Goal: Task Accomplishment & Management: Complete application form

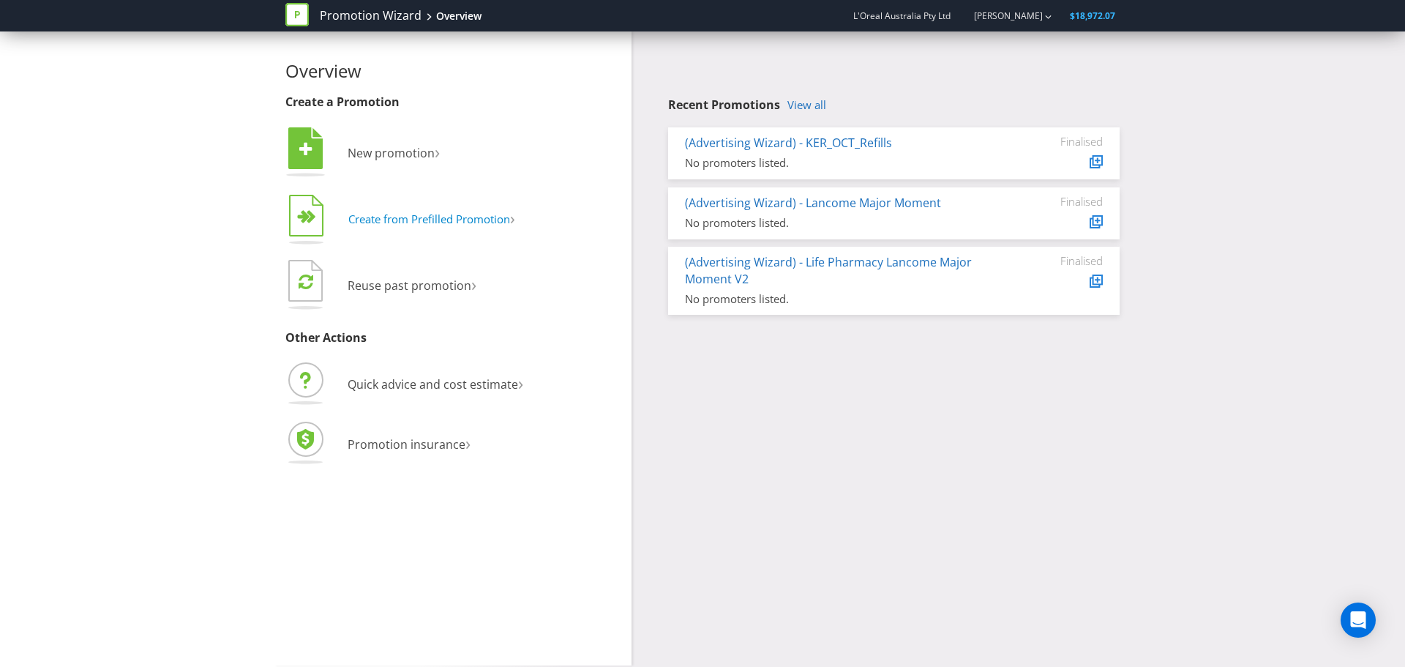
click at [397, 219] on span "Create from Prefilled Promotion" at bounding box center [429, 219] width 162 height 15
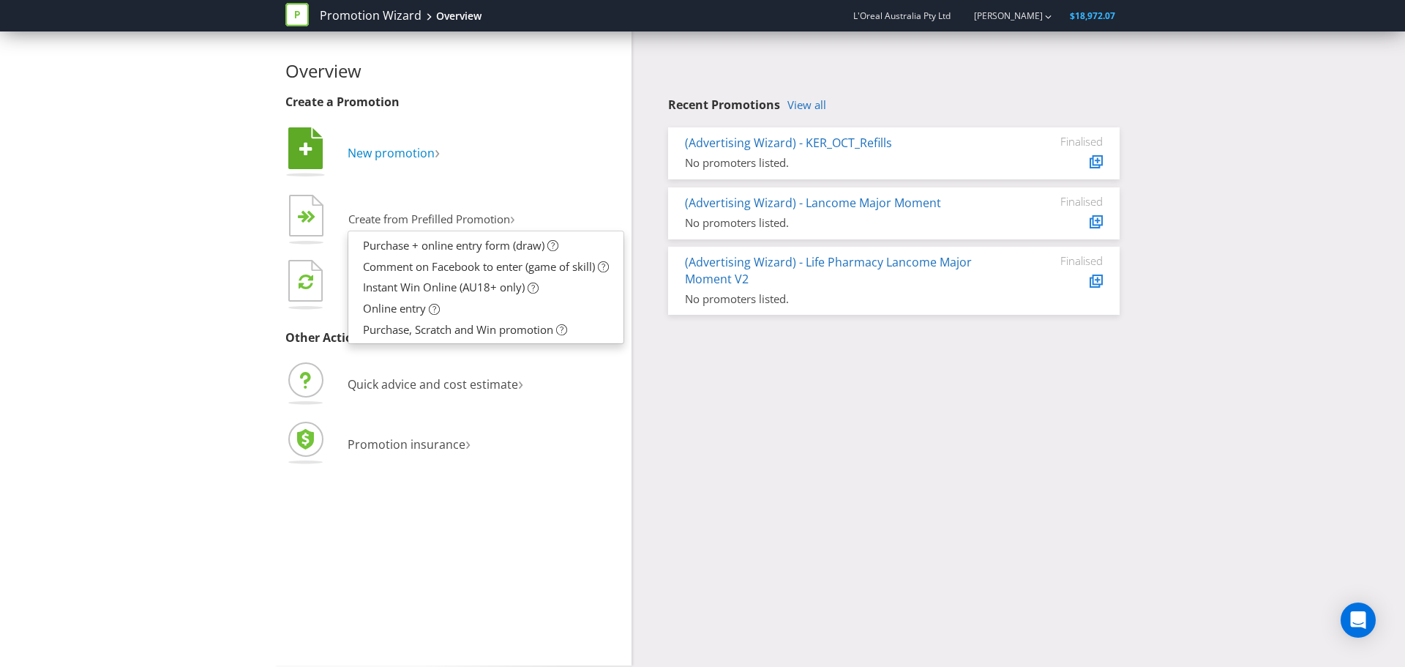
click at [408, 155] on span "New promotion" at bounding box center [391, 153] width 87 height 16
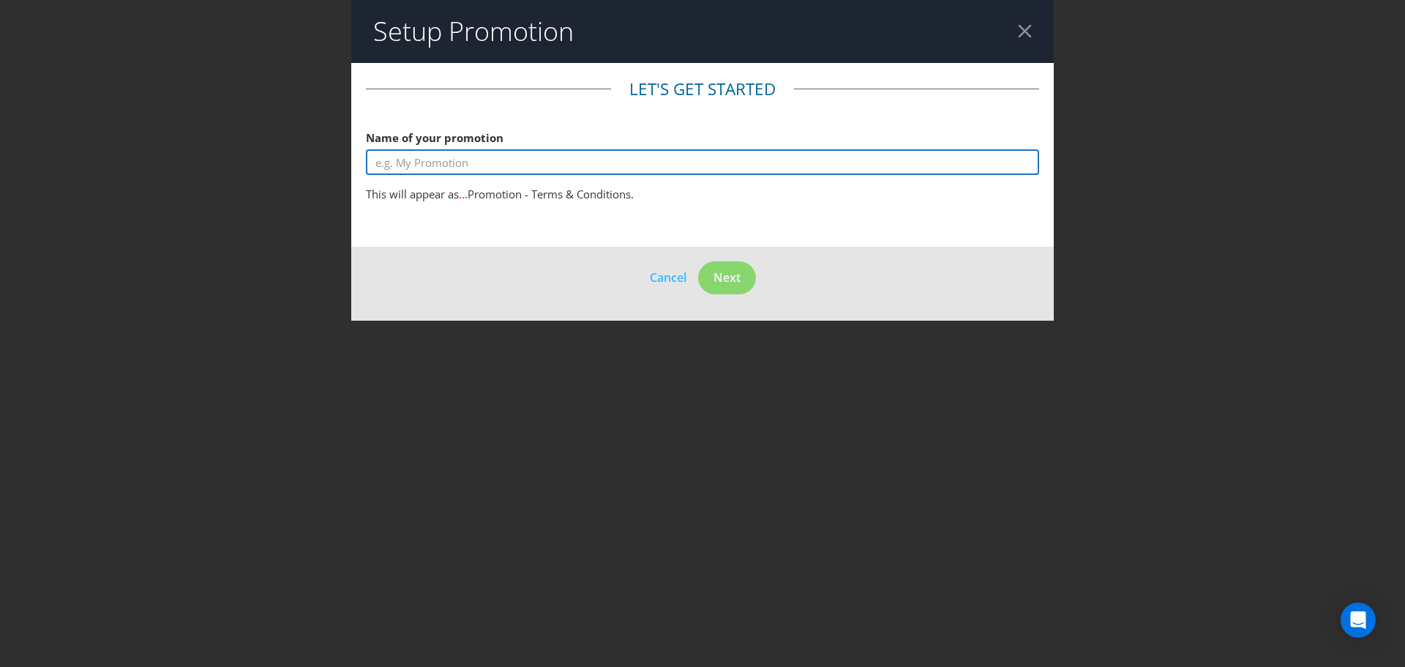
click at [495, 167] on input "text" at bounding box center [702, 162] width 673 height 26
click at [376, 158] on input "BEAUTY BOX GWP" at bounding box center [702, 162] width 673 height 26
click at [525, 162] on input "CWH BEAUTY BOX GWP" at bounding box center [702, 162] width 673 height 26
type input "CWH BEAUTY BOX GIFT WITH PURCHASE"
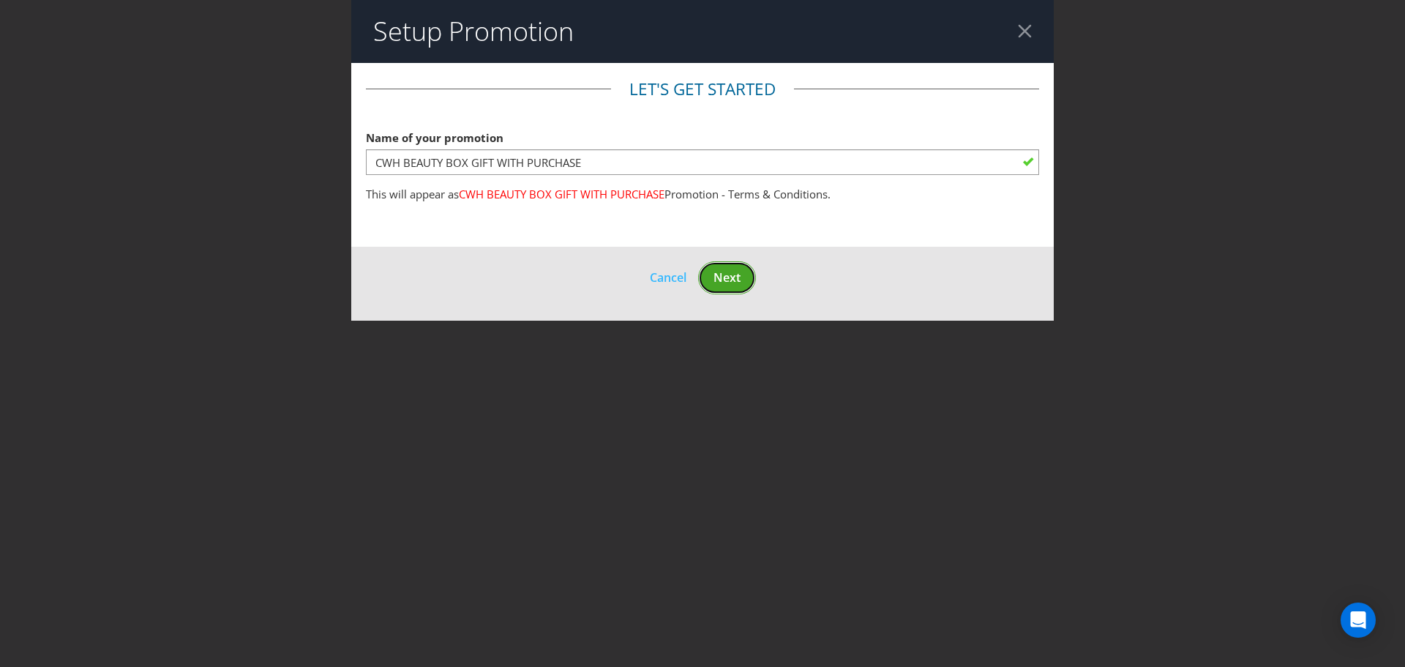
click at [721, 277] on span "Next" at bounding box center [727, 277] width 27 height 16
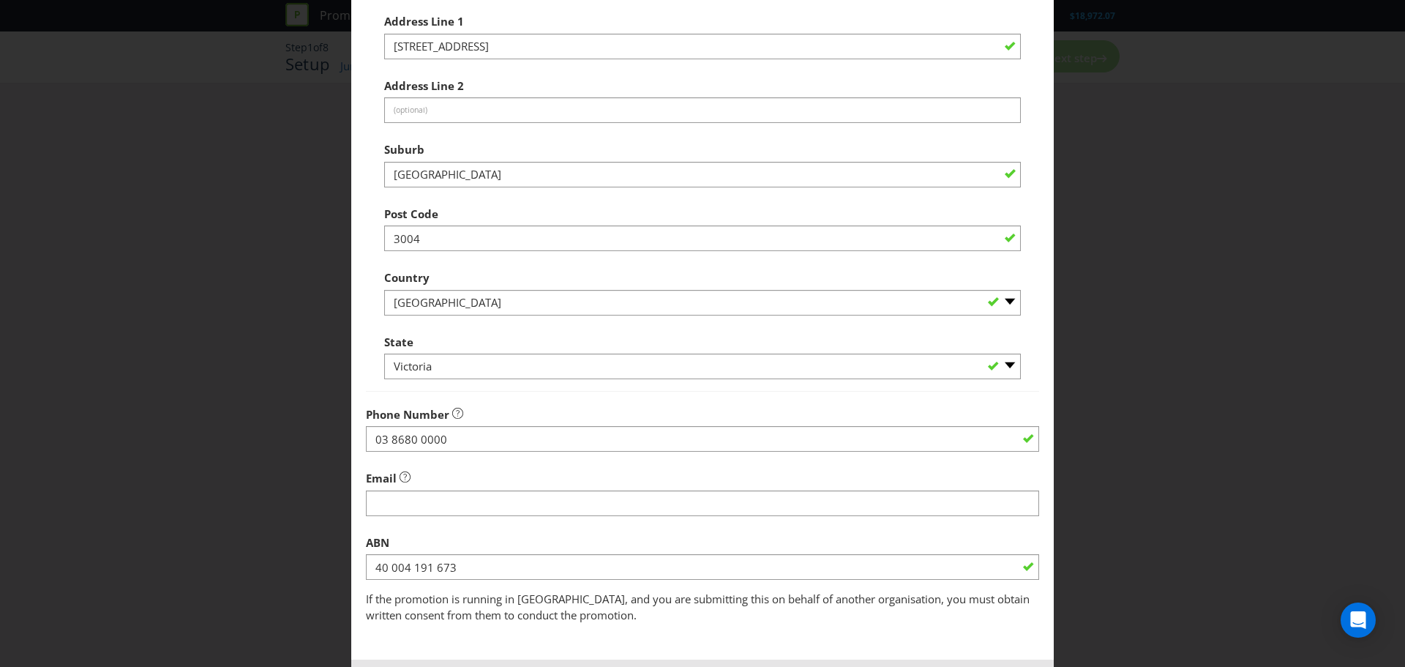
scroll to position [288, 0]
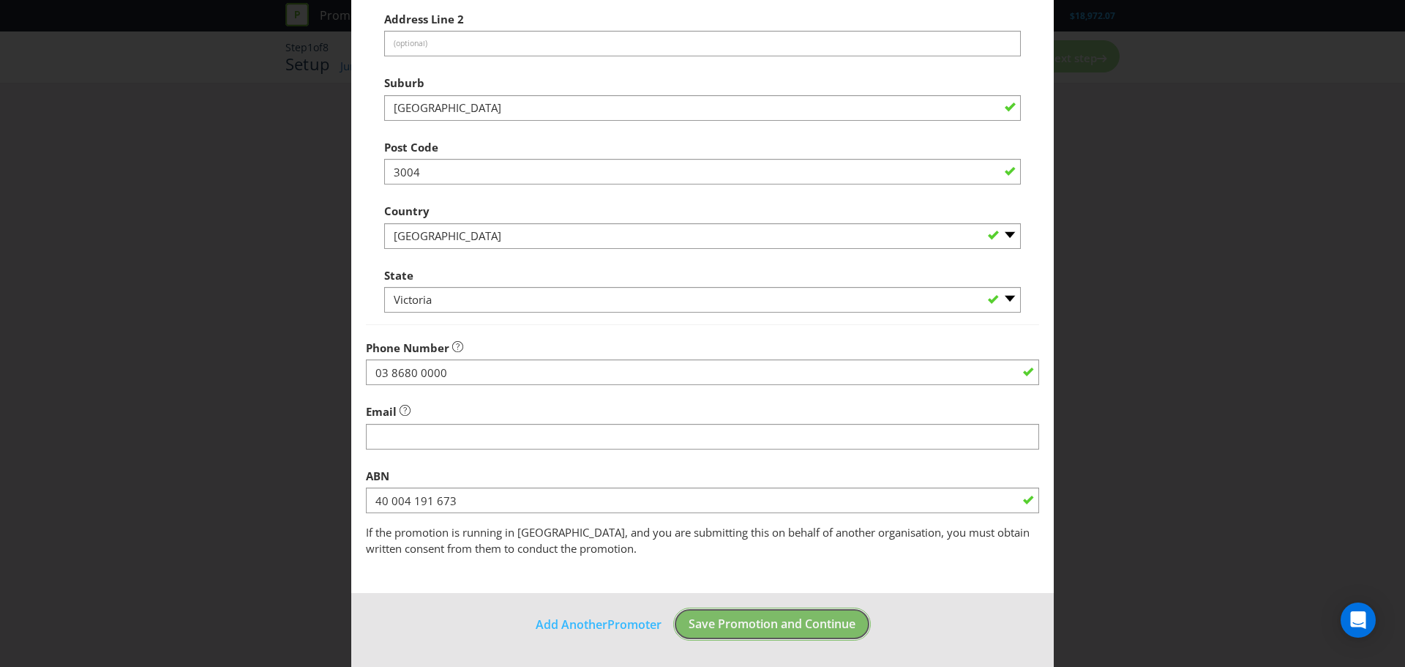
click at [755, 626] on span "Save Promotion and Continue" at bounding box center [772, 624] width 167 height 16
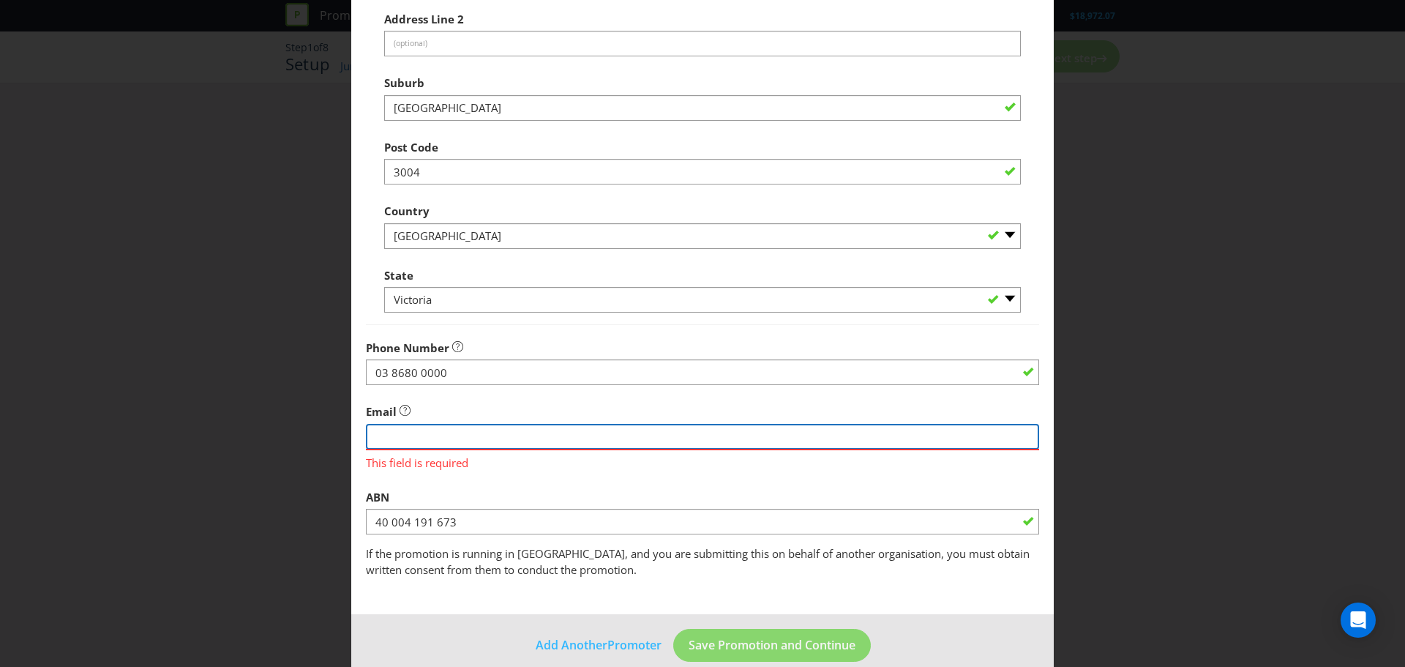
click at [542, 430] on input "string" at bounding box center [702, 437] width 673 height 26
type input "[PERSON_NAME][EMAIL_ADDRESS][DOMAIN_NAME]"
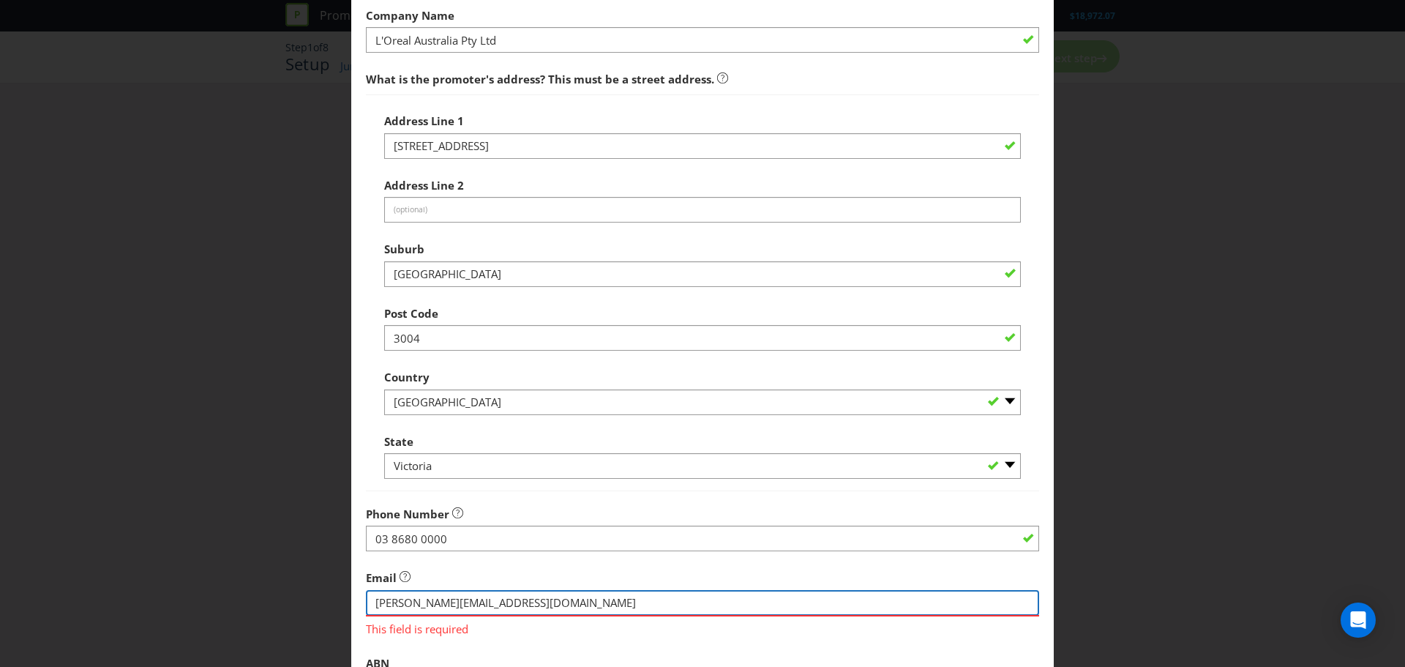
scroll to position [0, 0]
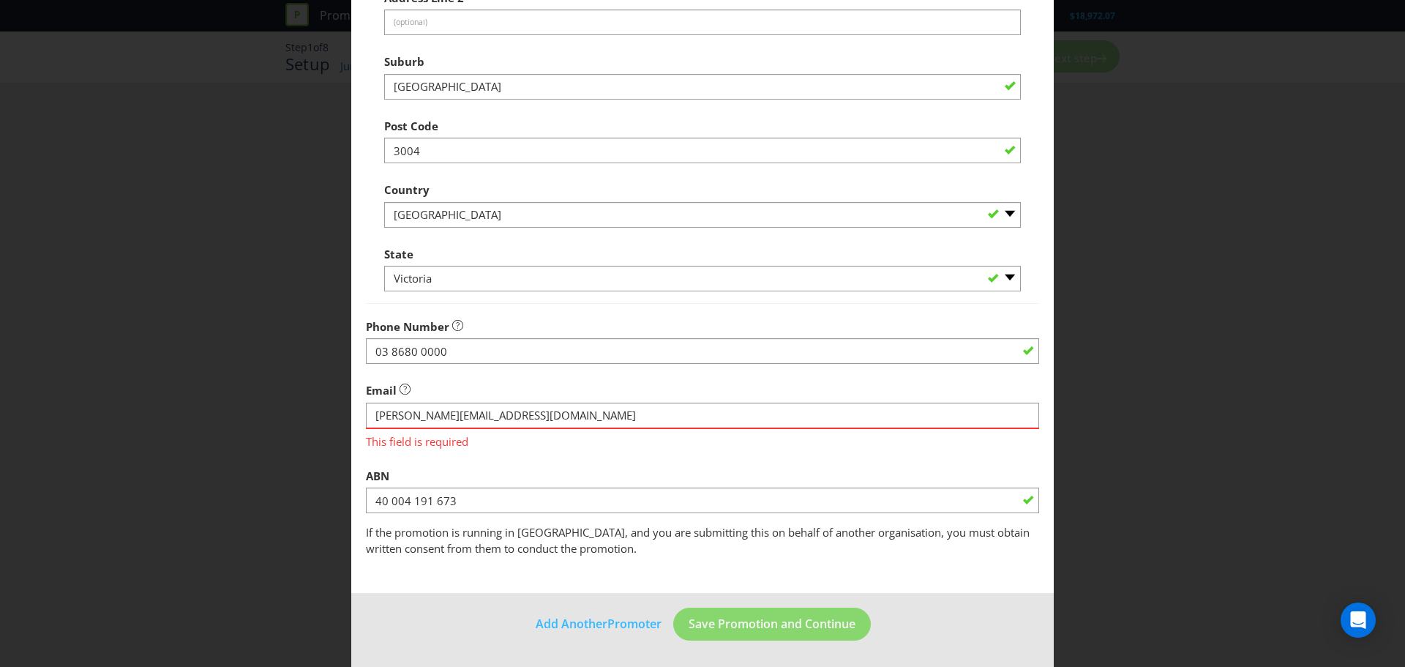
click at [696, 532] on span "If the promotion is running in [GEOGRAPHIC_DATA], and you are submitting this o…" at bounding box center [698, 540] width 664 height 30
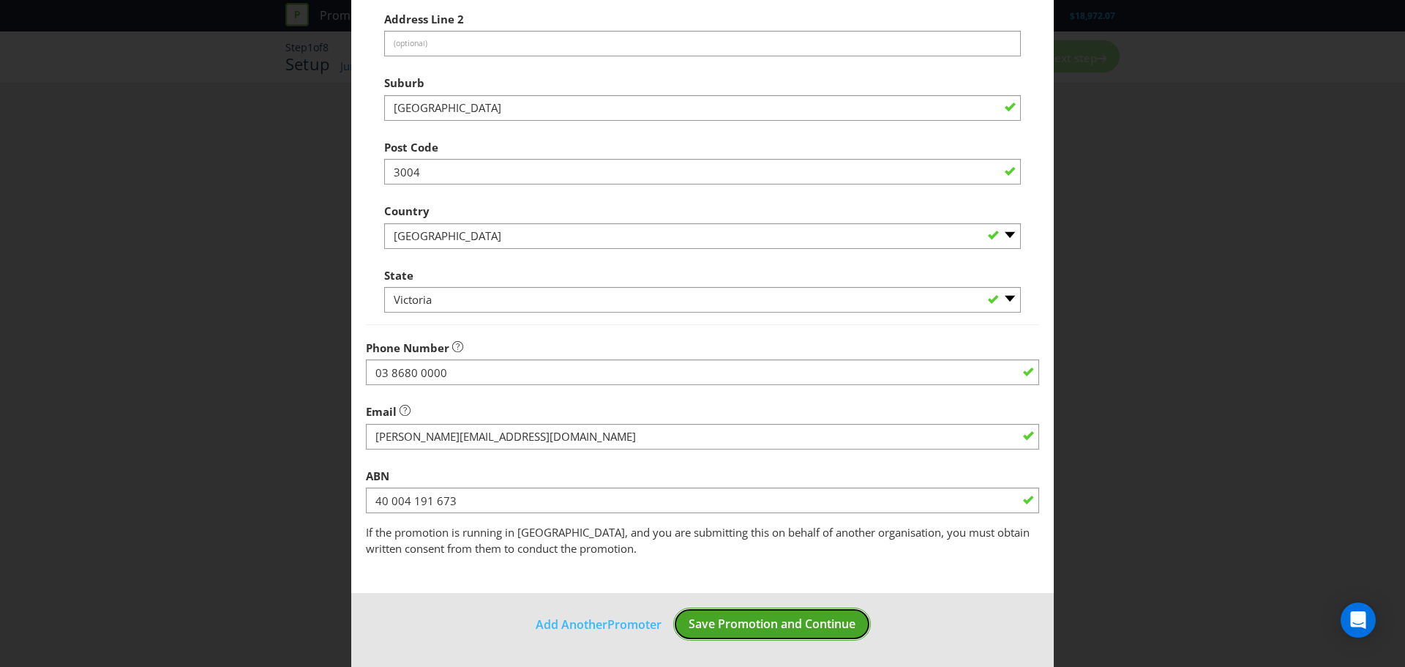
click at [755, 613] on button "Save Promotion and Continue" at bounding box center [772, 623] width 198 height 33
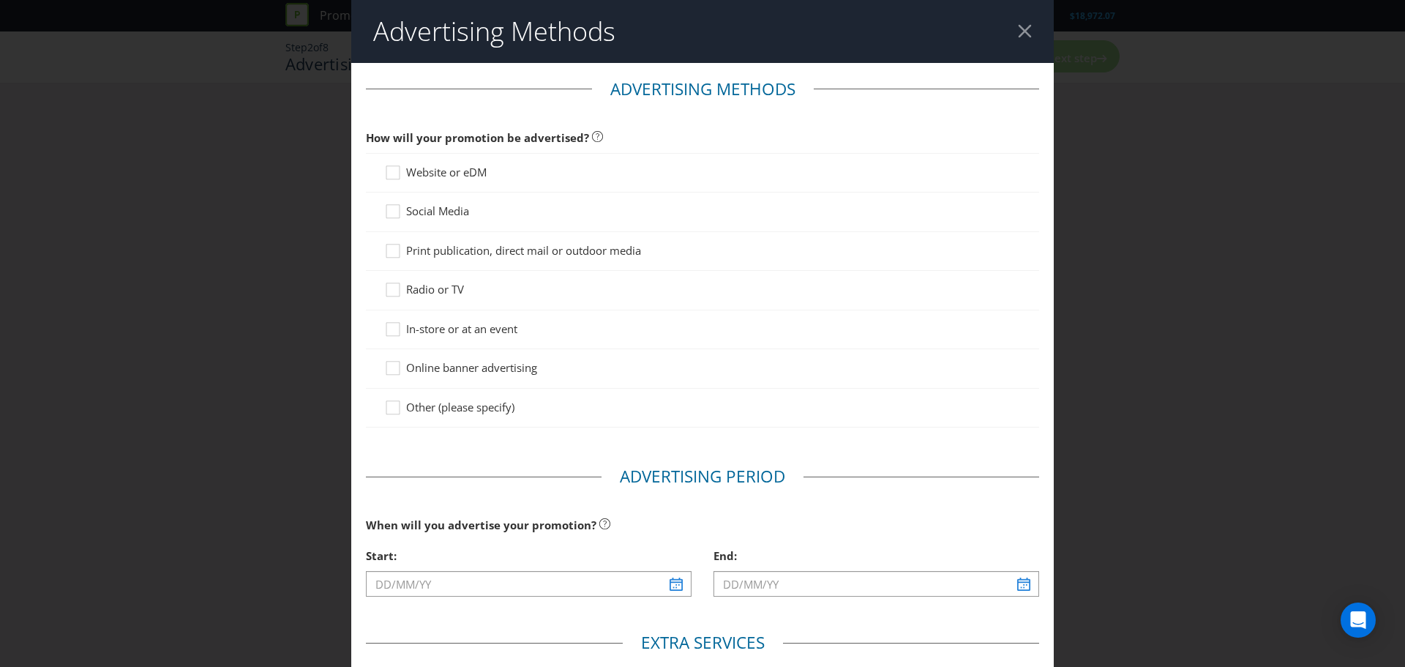
click at [431, 335] on span "In-store or at an event" at bounding box center [461, 328] width 111 height 15
click at [0, 0] on input "In-store or at an event" at bounding box center [0, 0] width 0 height 0
click at [438, 213] on span "Social Media" at bounding box center [437, 210] width 63 height 15
click at [0, 0] on input "Social Media" at bounding box center [0, 0] width 0 height 0
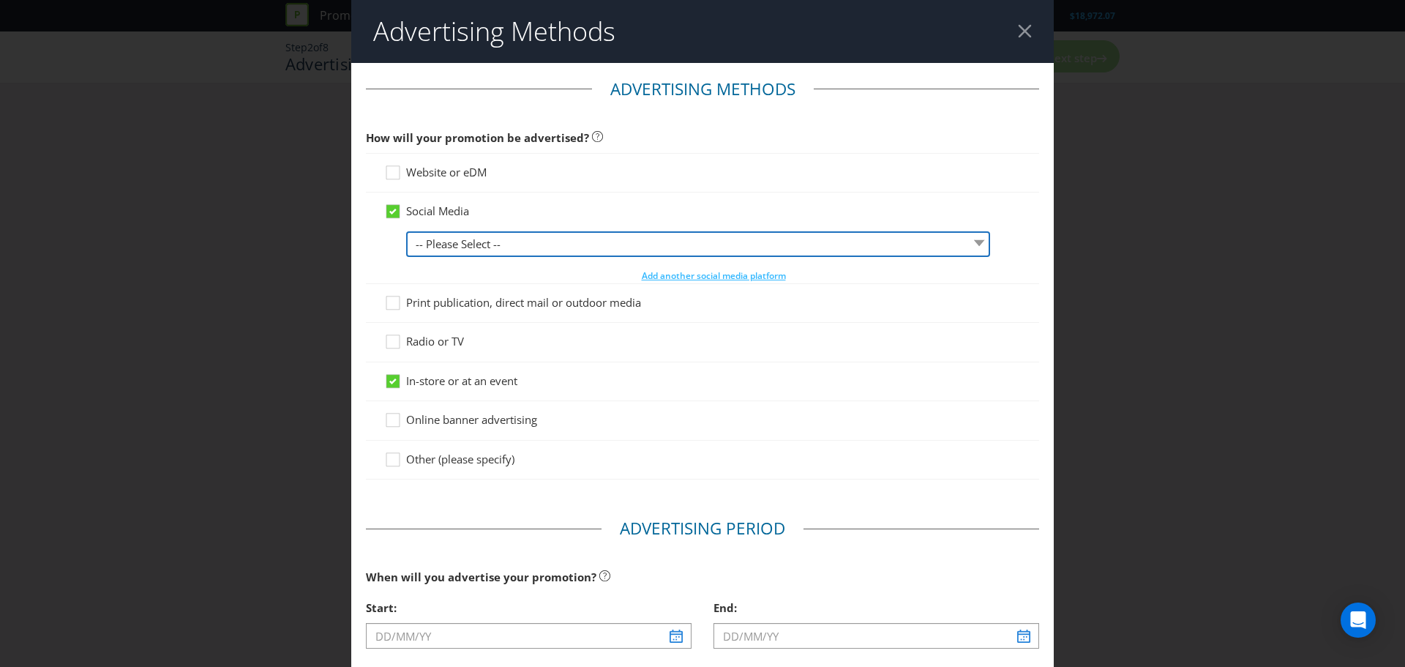
click at [479, 244] on select "-- Please Select -- Facebook X Instagram Snapchat LinkedIn Pinterest Tumblr You…" at bounding box center [698, 244] width 584 height 26
select select "FACEBOOK"
click at [406, 231] on select "-- Please Select -- Facebook X Instagram Snapchat LinkedIn Pinterest Tumblr You…" at bounding box center [698, 244] width 584 height 26
click at [518, 244] on select "-- Please Select -- Facebook X Instagram Snapchat LinkedIn Pinterest Tumblr You…" at bounding box center [698, 244] width 584 height 26
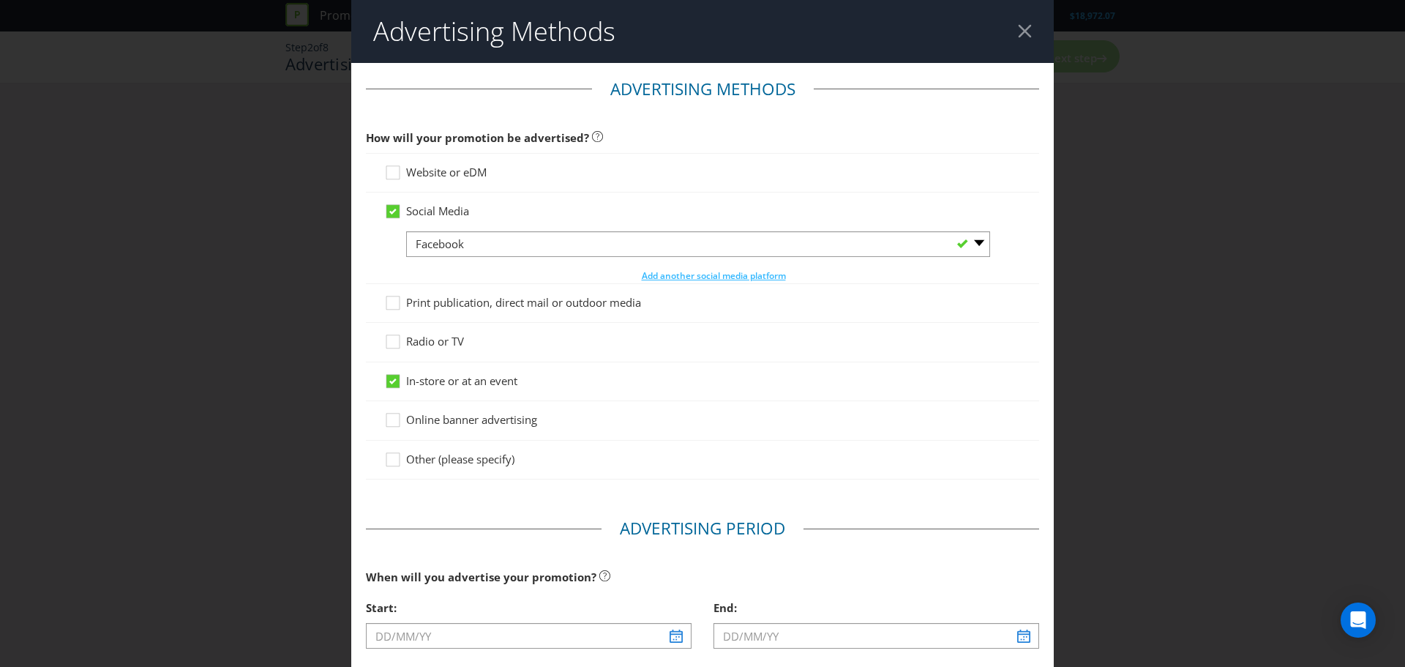
click at [587, 206] on div "Social Media" at bounding box center [702, 210] width 637 height 15
click at [696, 273] on span "Add another social media platform" at bounding box center [714, 275] width 144 height 12
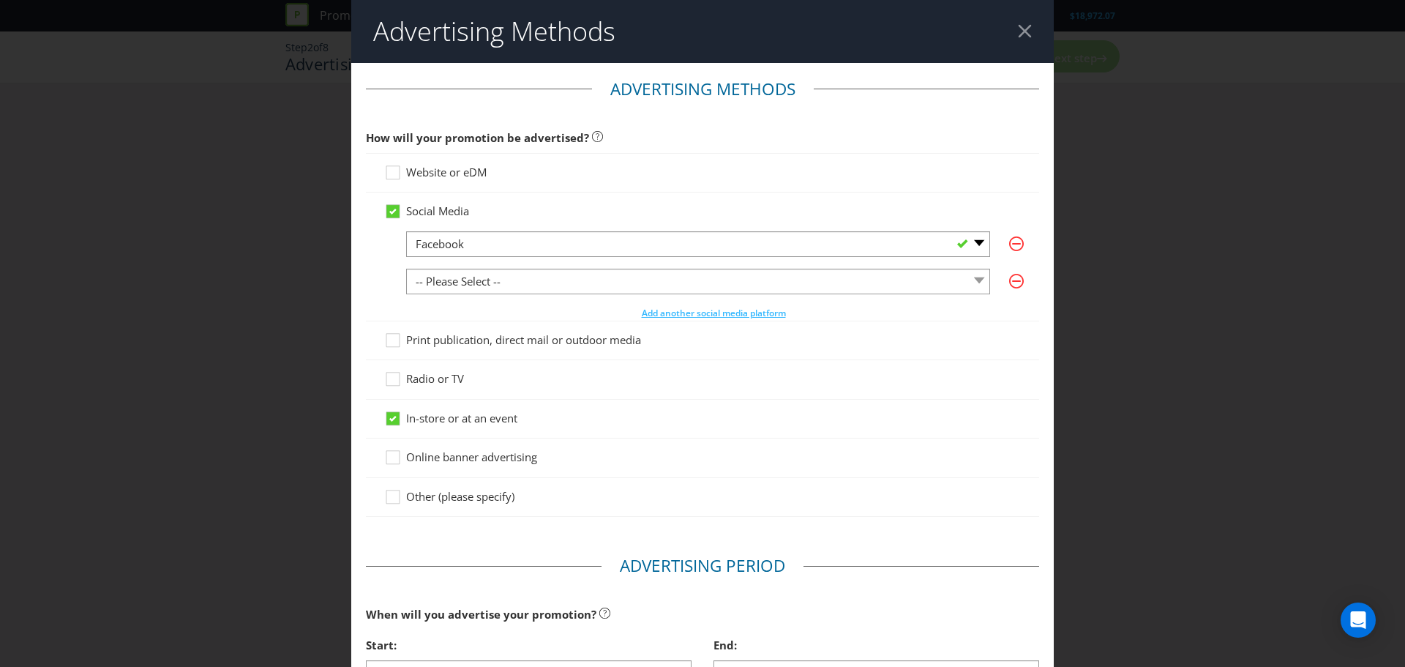
click at [595, 266] on div "-- Please Select -- Facebook X Instagram Snapchat LinkedIn Pinterest Tumblr You…" at bounding box center [713, 275] width 615 height 89
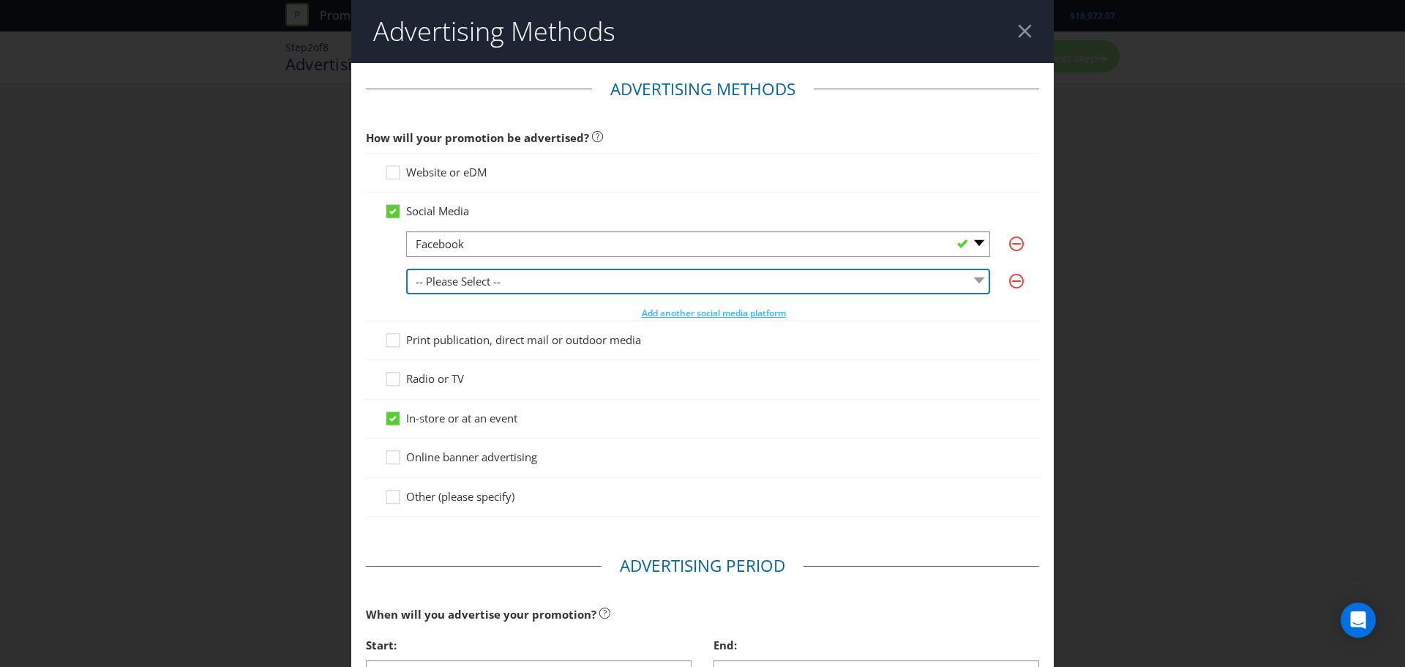
click at [587, 279] on select "-- Please Select -- Facebook X Instagram Snapchat LinkedIn Pinterest Tumblr You…" at bounding box center [698, 282] width 584 height 26
select select "INSTAGRAM"
click at [406, 269] on select "-- Please Select -- Facebook X Instagram Snapchat LinkedIn Pinterest Tumblr You…" at bounding box center [698, 282] width 584 height 26
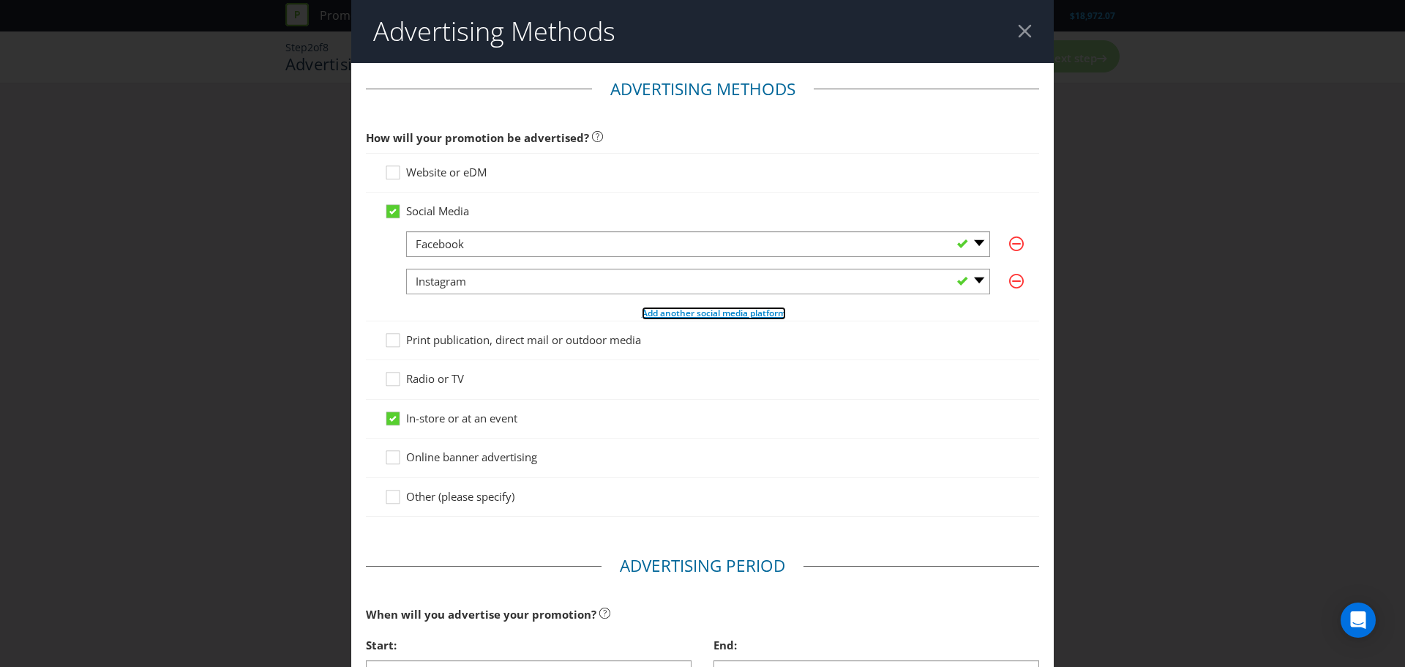
click at [671, 312] on span "Add another social media platform" at bounding box center [714, 313] width 144 height 12
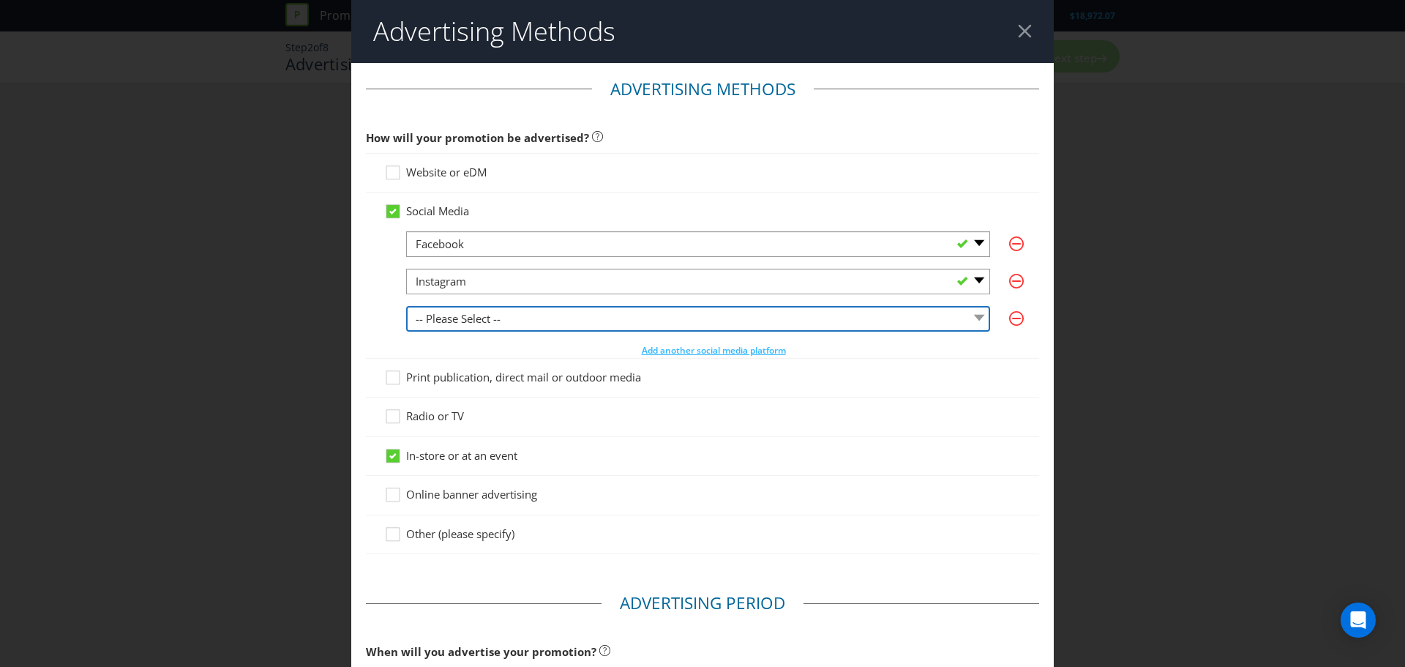
click at [541, 326] on select "-- Please Select -- Facebook X Instagram Snapchat LinkedIn Pinterest Tumblr You…" at bounding box center [698, 319] width 584 height 26
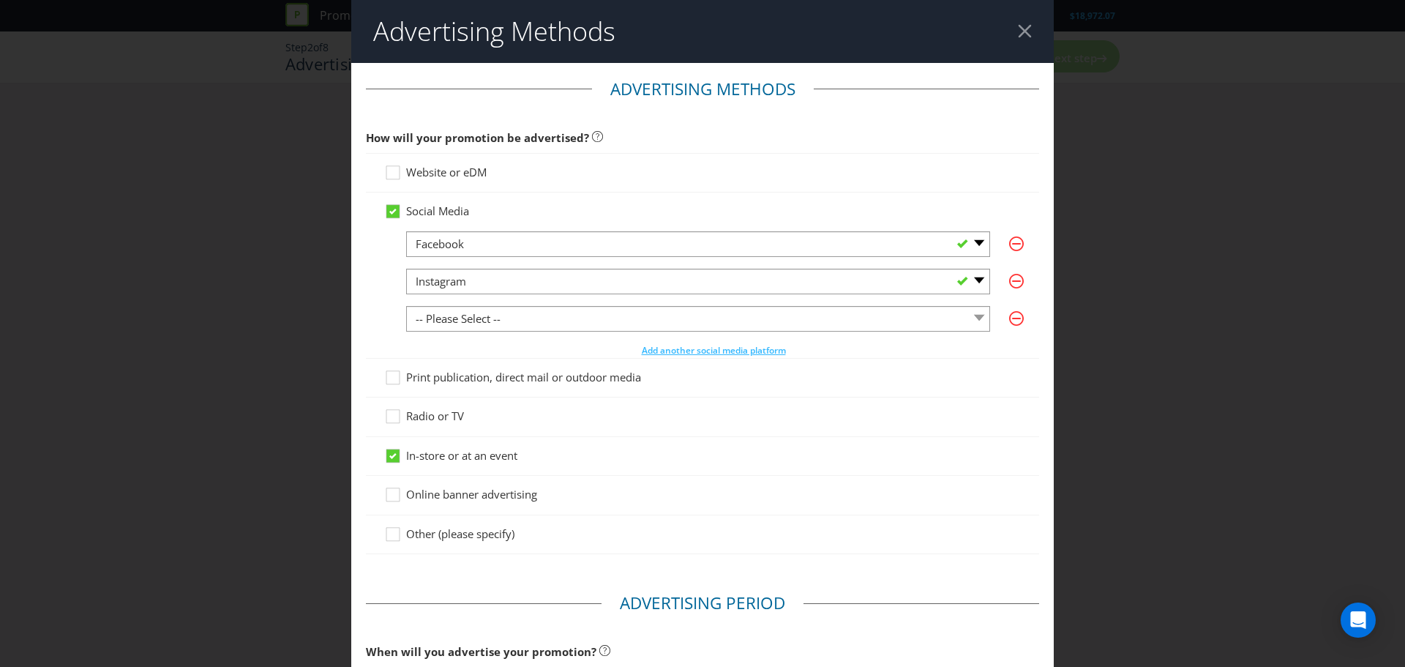
click at [357, 291] on main "Advertising Methods How will your promotion be advertised? Website or eDM Socia…" at bounding box center [702, 537] width 703 height 949
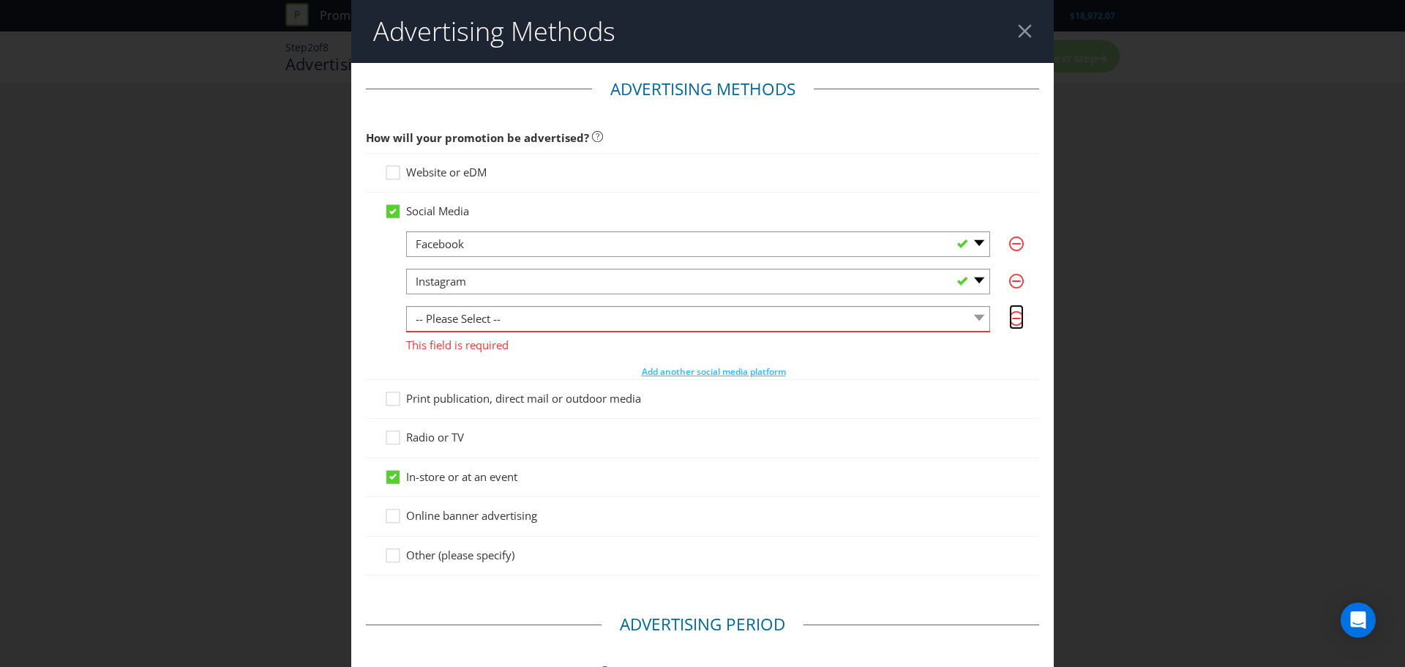
click at [1012, 318] on icon "button" at bounding box center [1016, 318] width 9 height 1
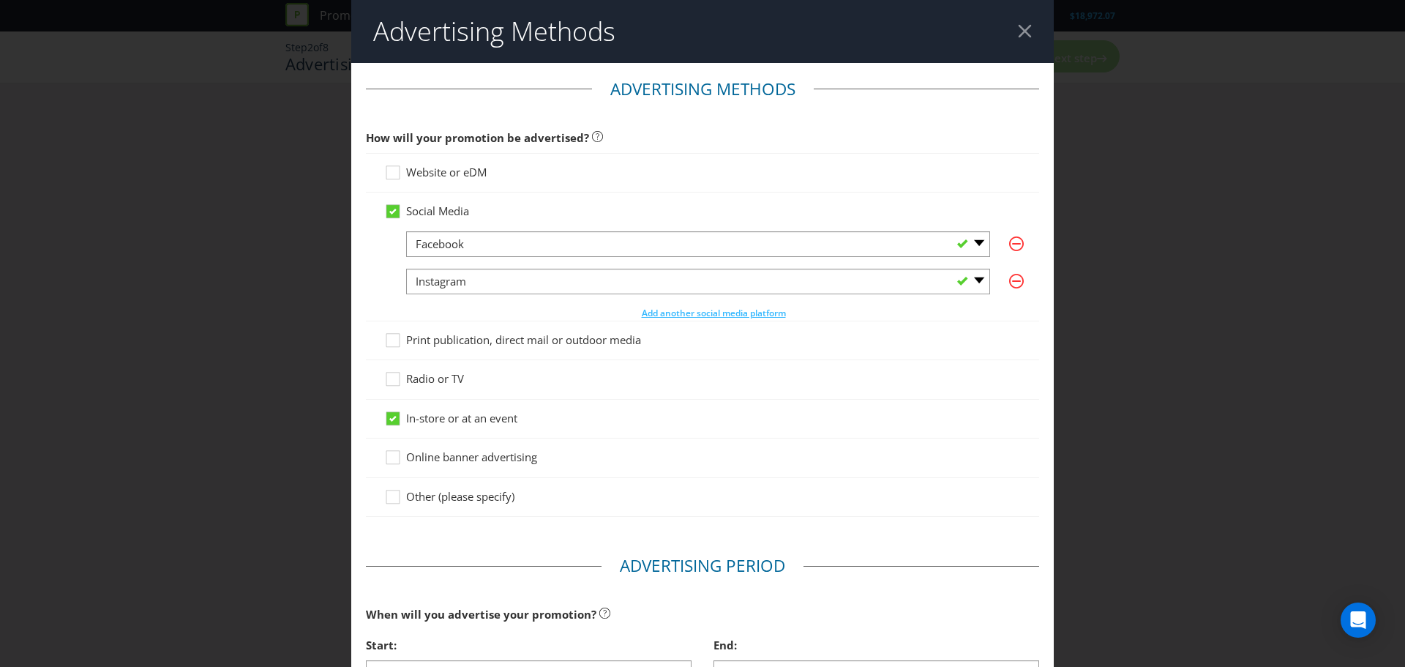
click at [427, 172] on span "Website or eDM" at bounding box center [446, 172] width 81 height 15
click at [0, 0] on input "Website or eDM" at bounding box center [0, 0] width 0 height 0
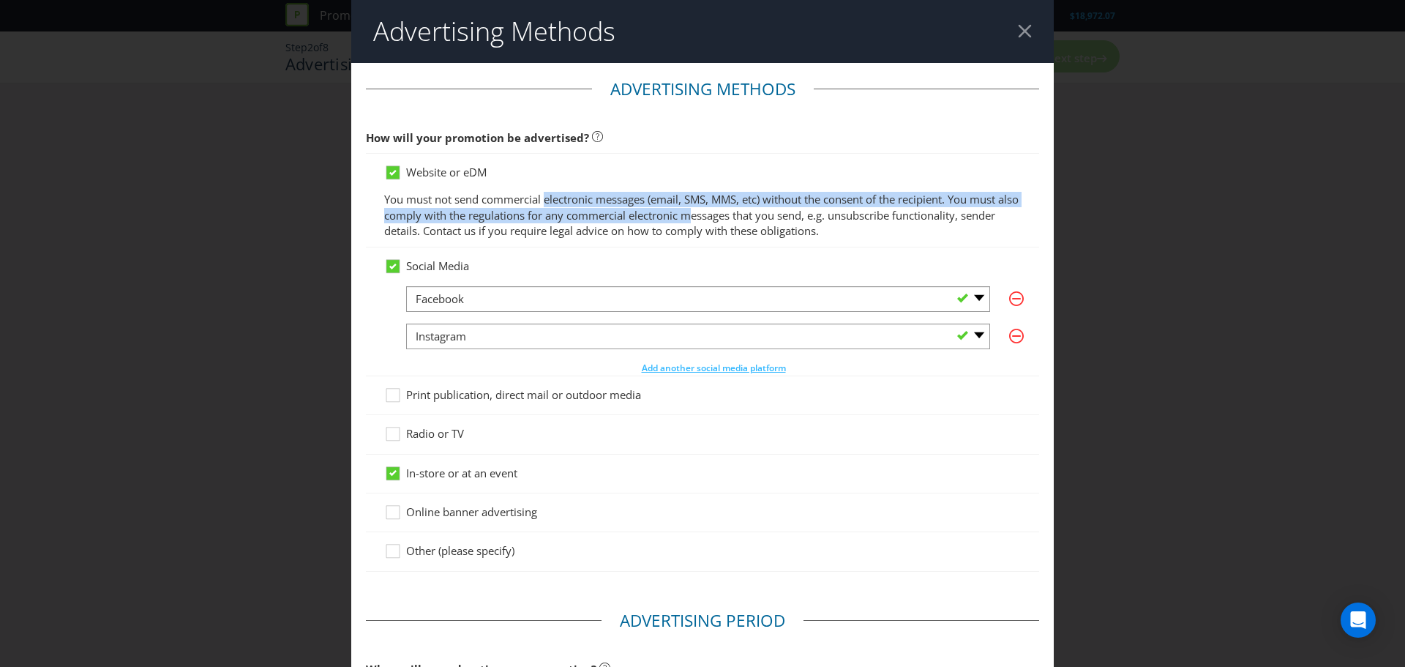
drag, startPoint x: 547, startPoint y: 204, endPoint x: 723, endPoint y: 211, distance: 175.8
click at [722, 211] on p "You must not send commercial electronic messages (email, SMS, MMS, etc) without…" at bounding box center [702, 215] width 637 height 47
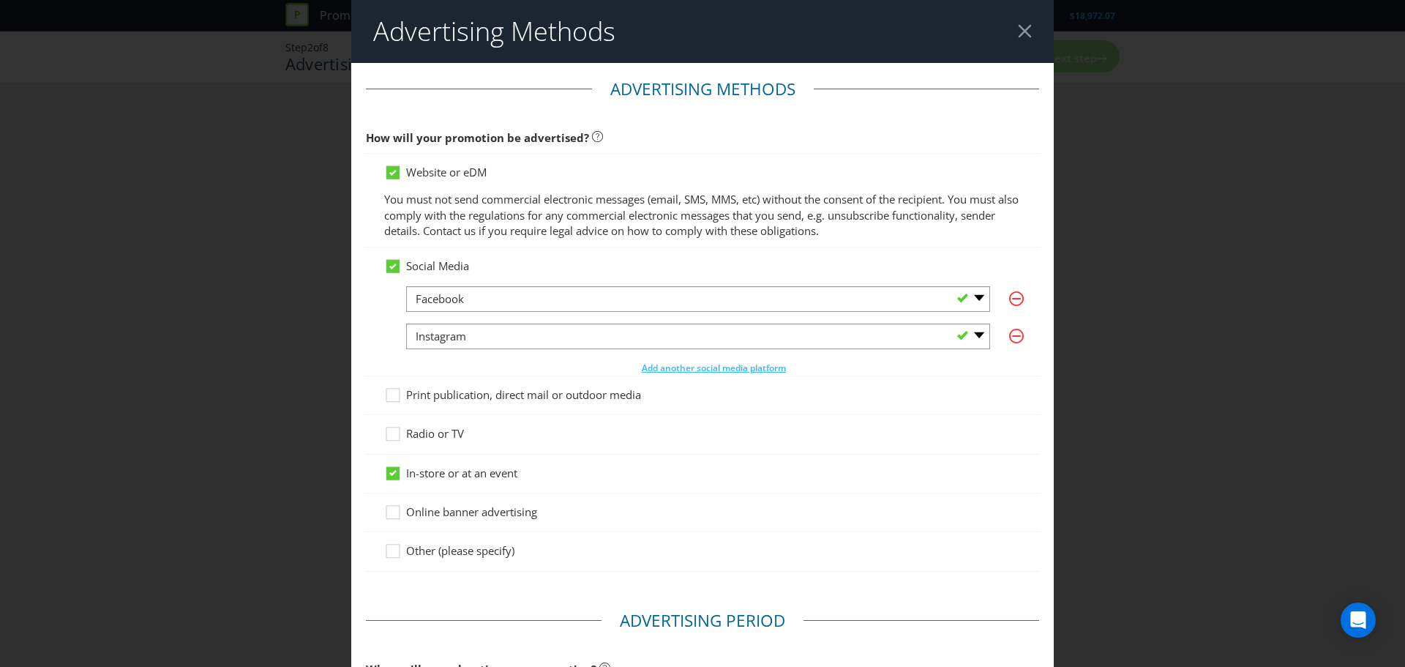
click at [725, 212] on p "You must not send commercial electronic messages (email, SMS, MMS, etc) without…" at bounding box center [702, 215] width 637 height 47
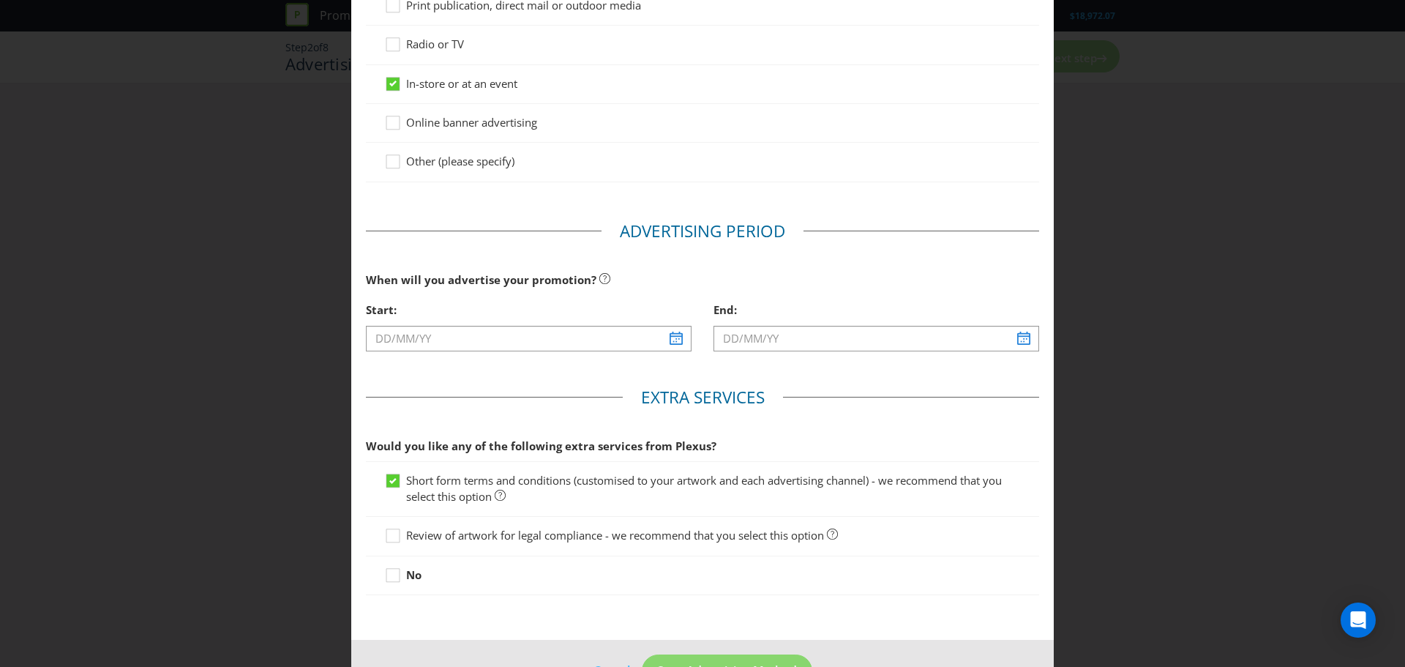
scroll to position [436, 0]
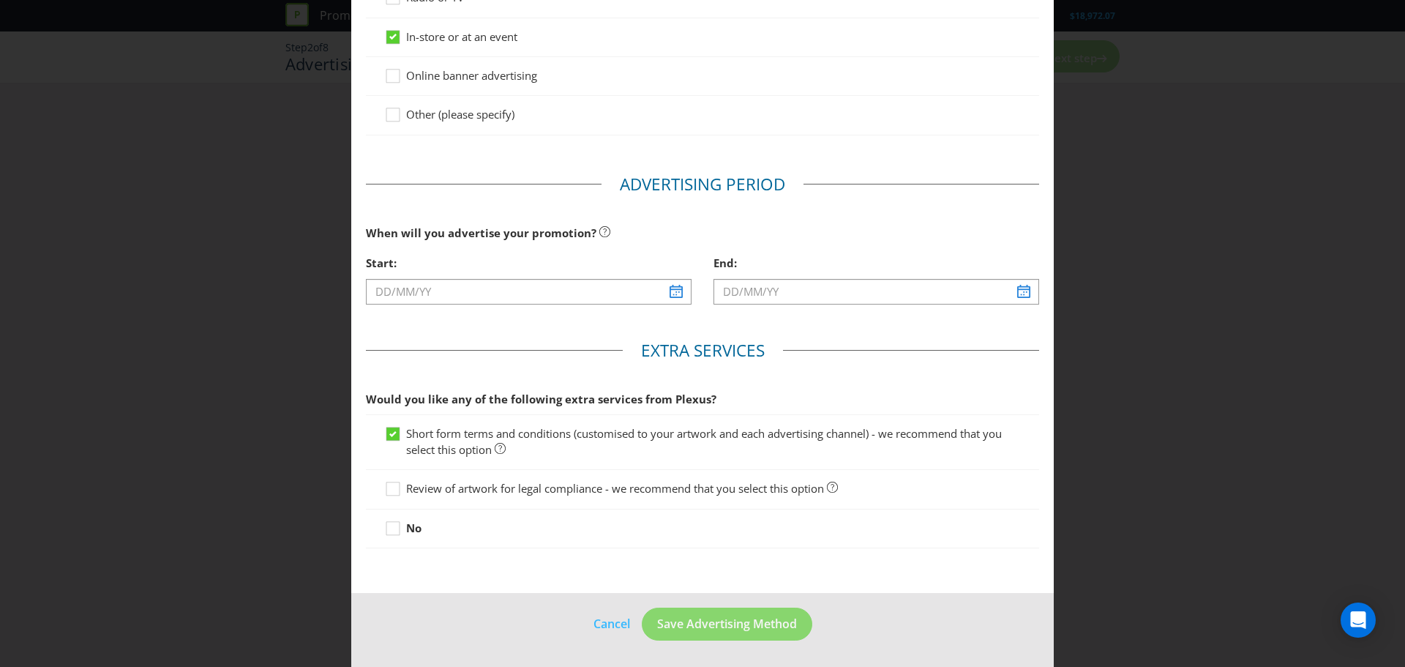
click at [535, 275] on div "Start:" at bounding box center [529, 263] width 326 height 30
click at [386, 489] on icon at bounding box center [392, 488] width 13 height 13
click at [0, 0] on input "Review of artwork for legal compliance - we recommend that you select this opti…" at bounding box center [0, 0] width 0 height 0
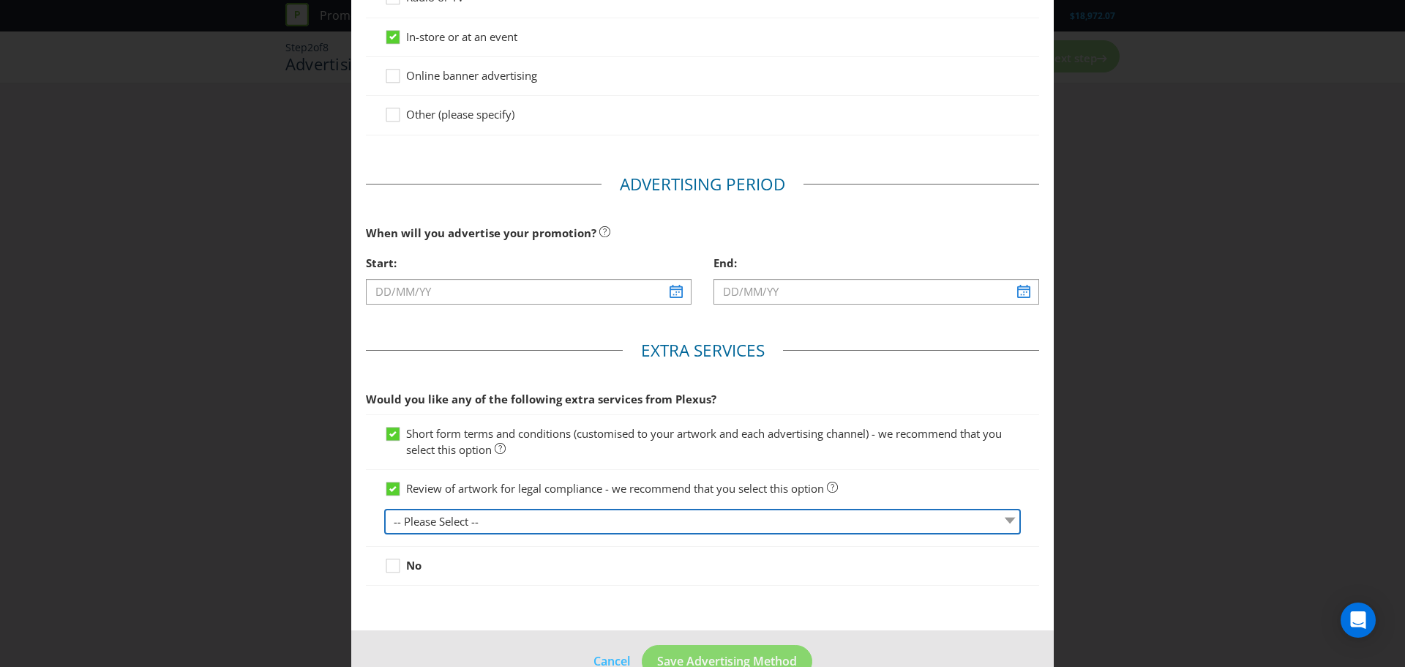
click at [438, 509] on select "-- Please Select -- 1 piece 2-4 pieces (provided at same time) 5-7 pieces (prov…" at bounding box center [702, 522] width 637 height 26
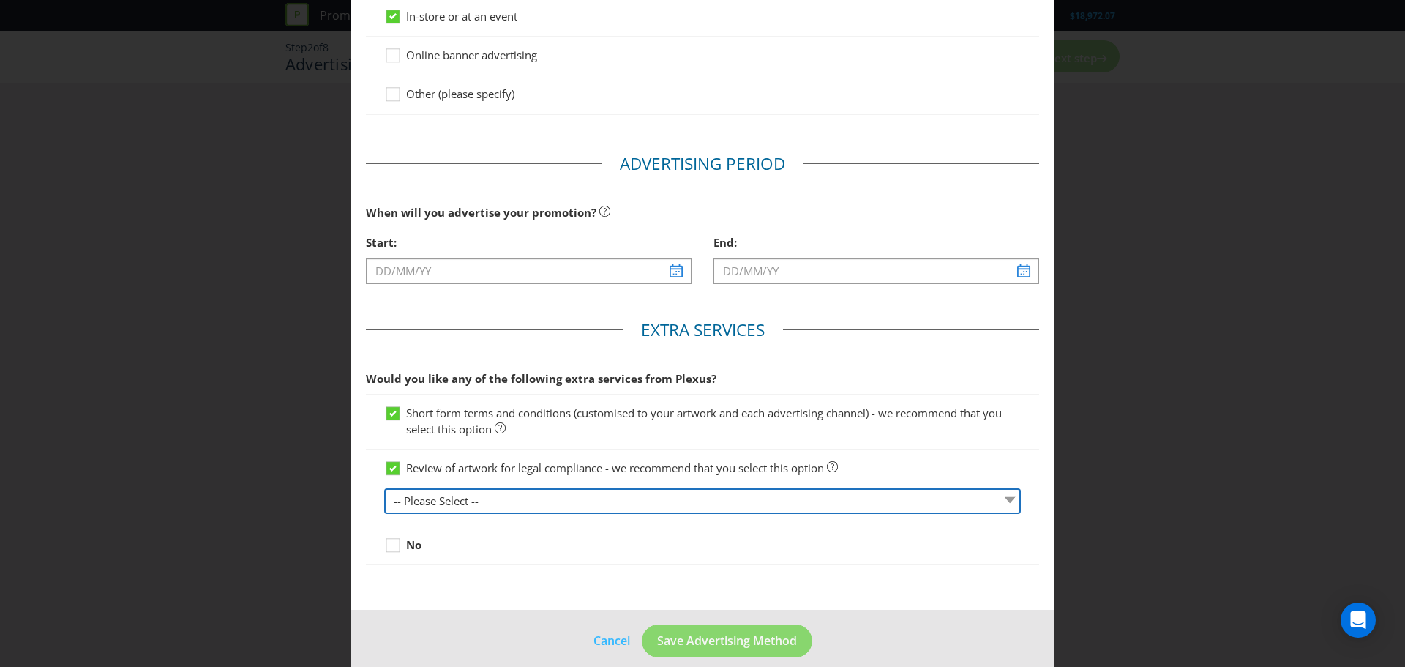
scroll to position [474, 0]
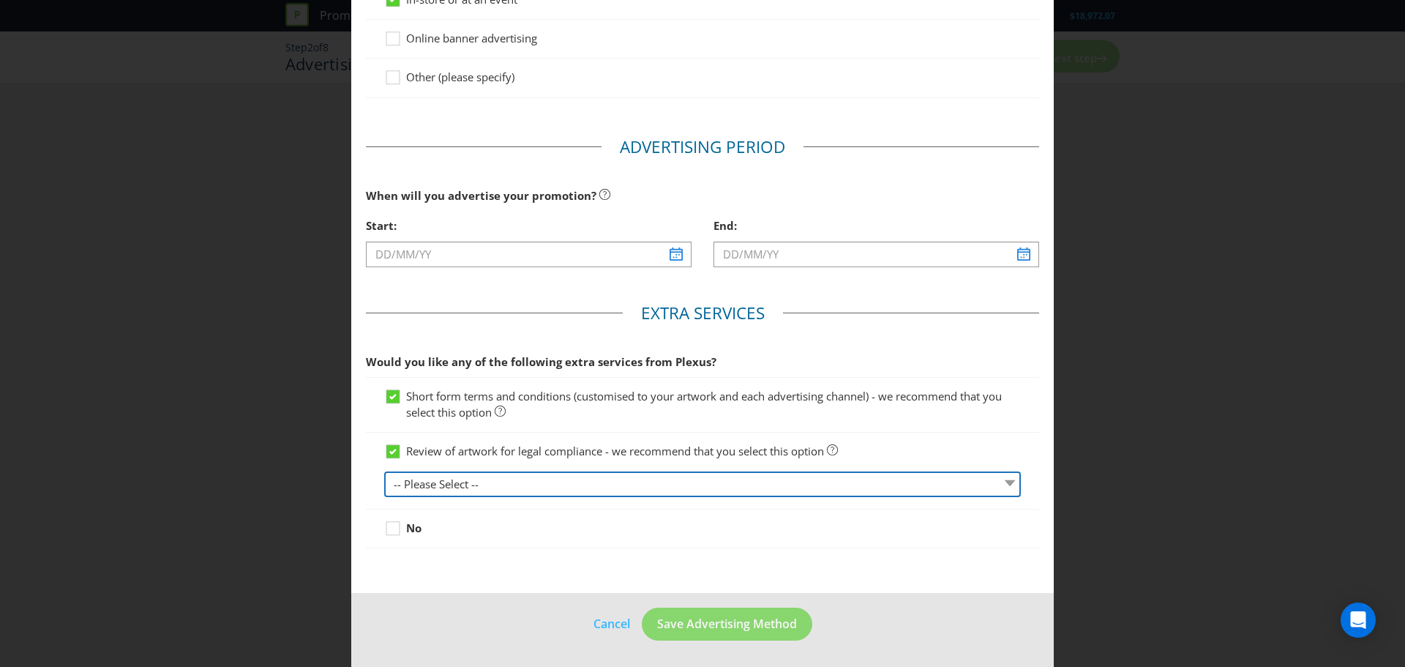
click at [447, 486] on select "-- Please Select -- 1 piece 2-4 pieces (provided at same time) 5-7 pieces (prov…" at bounding box center [702, 484] width 637 height 26
select select "MARKETING_REVIEW_1"
click at [384, 471] on select "-- Please Select -- 1 piece 2-4 pieces (provided at same time) 5-7 pieces (prov…" at bounding box center [702, 484] width 637 height 26
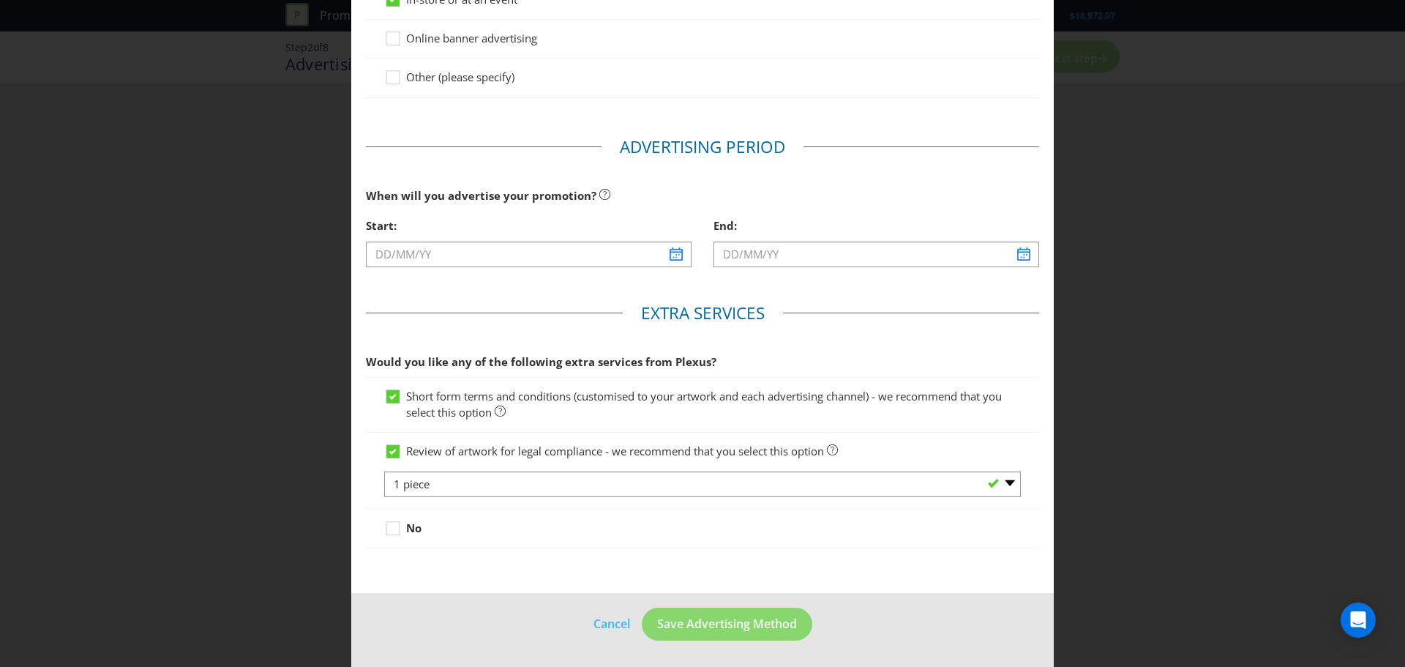
click at [369, 477] on div "Review of artwork for legal compliance - we recommend that you select this opti…" at bounding box center [702, 471] width 673 height 76
click at [1367, 313] on div "Advertising Methods Advertising Methods How will your promotion be advertised? …" at bounding box center [702, 333] width 1405 height 667
click at [676, 258] on input "text" at bounding box center [529, 255] width 326 height 26
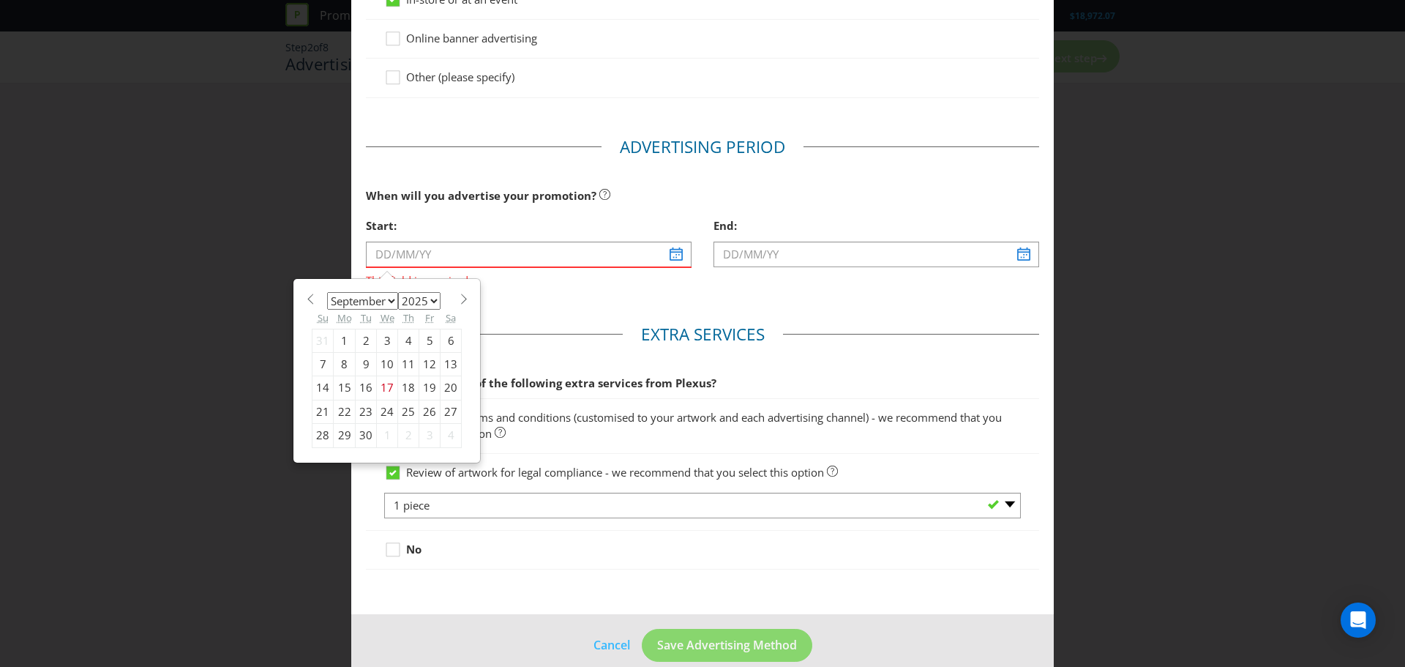
click at [458, 296] on span at bounding box center [463, 298] width 11 height 11
select select "11"
click at [342, 342] on div "1" at bounding box center [345, 340] width 22 height 23
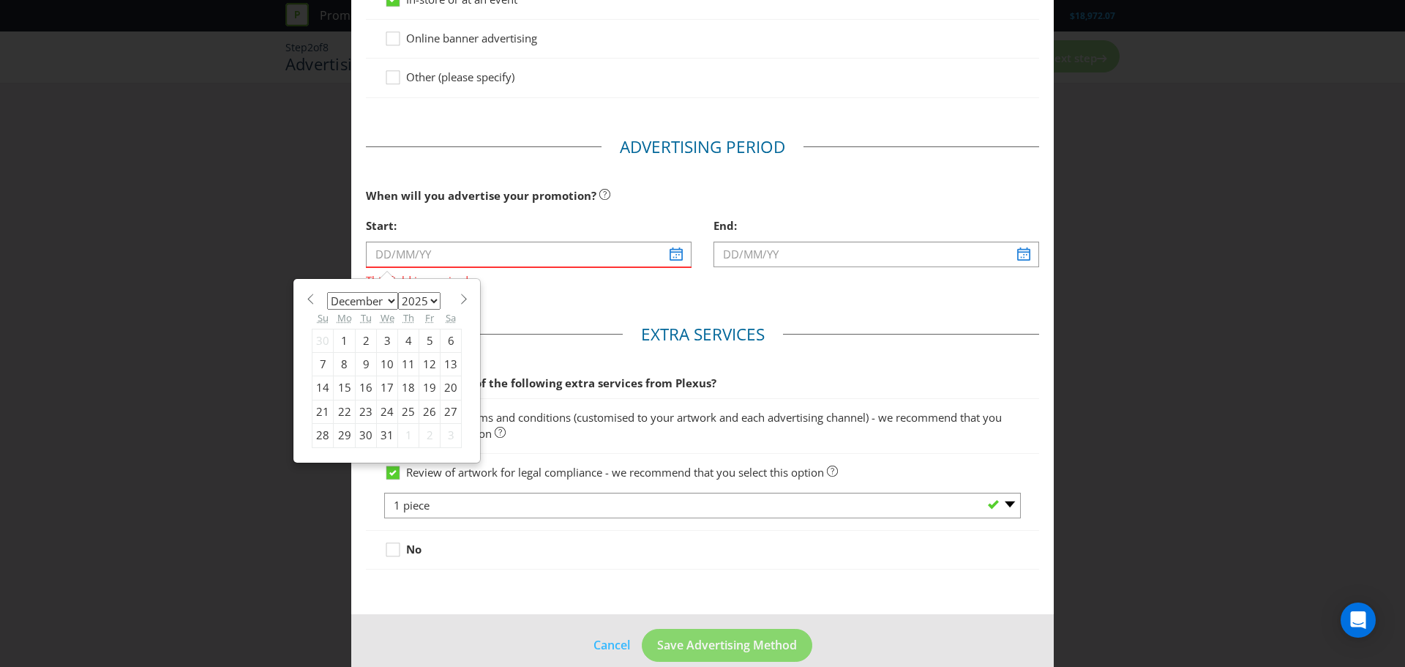
type input "[DATE]"
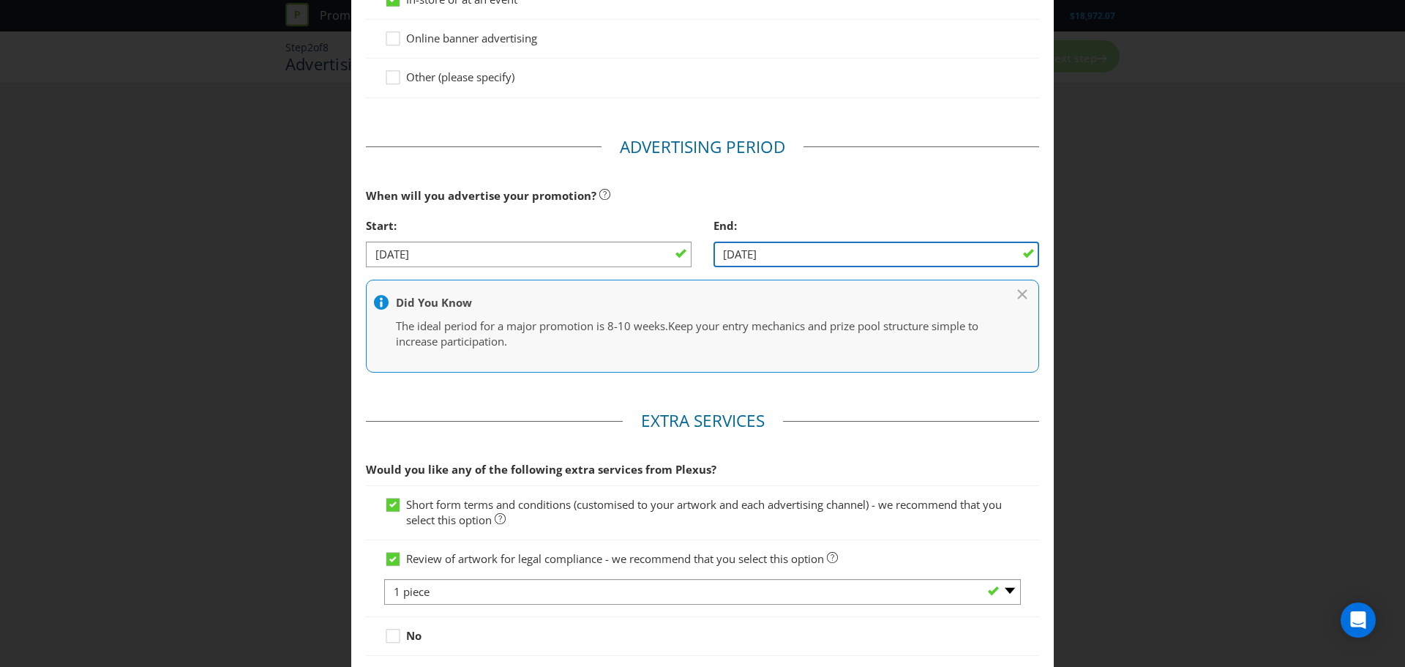
click at [799, 247] on input "[DATE]" at bounding box center [877, 255] width 326 height 26
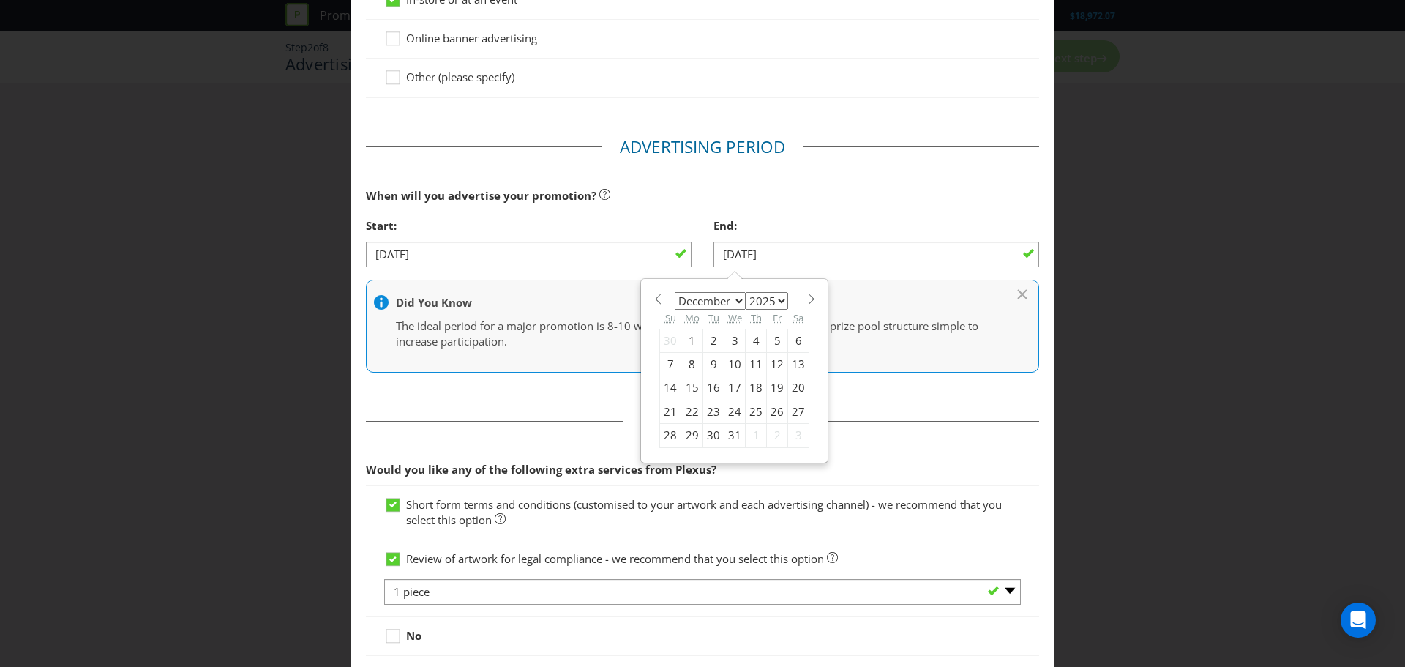
click at [663, 390] on div "14" at bounding box center [670, 387] width 21 height 23
type input "[DATE]"
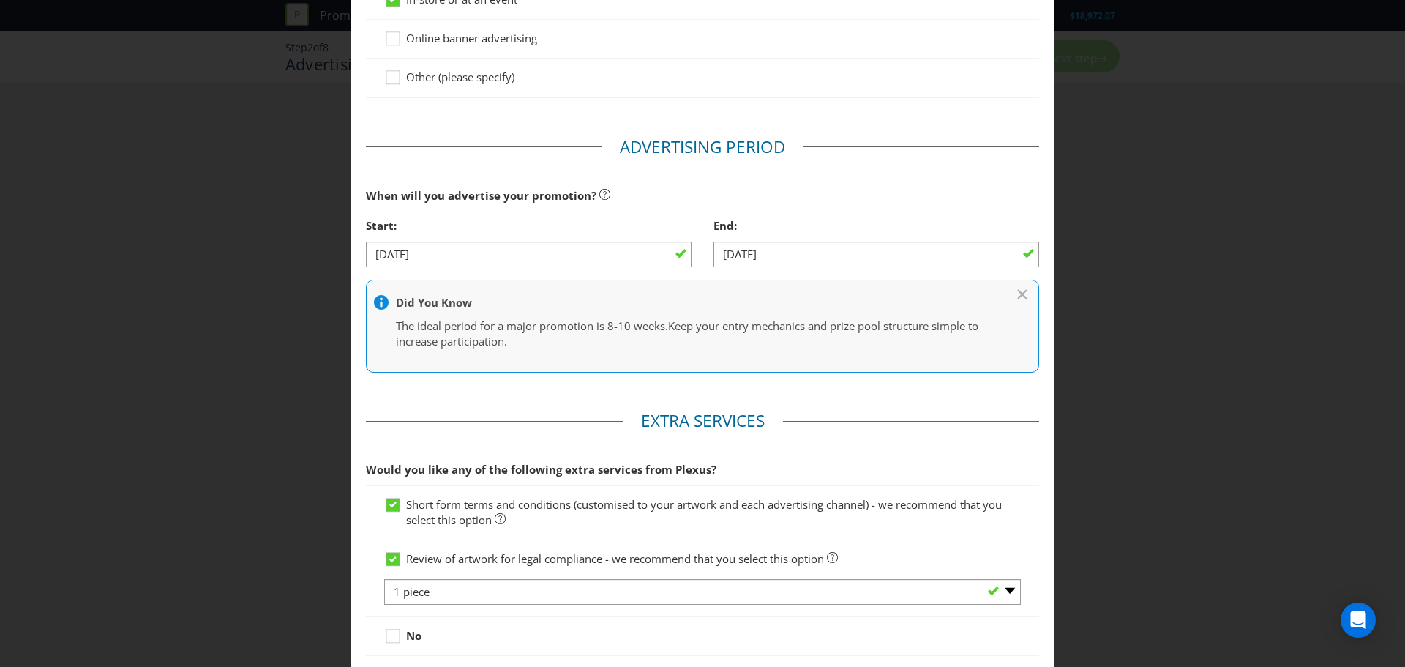
click at [468, 389] on main "Advertising Methods How will your promotion be advertised? Website or eDM You m…" at bounding box center [702, 145] width 703 height 1112
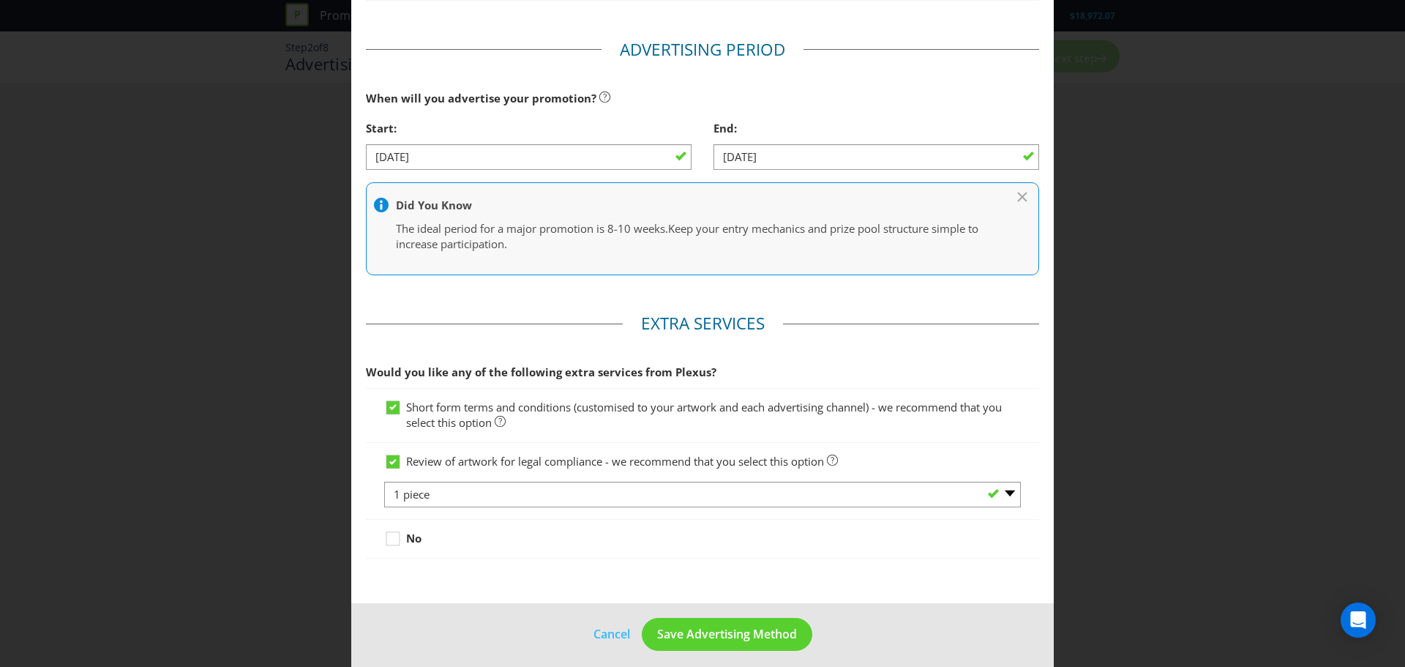
scroll to position [581, 0]
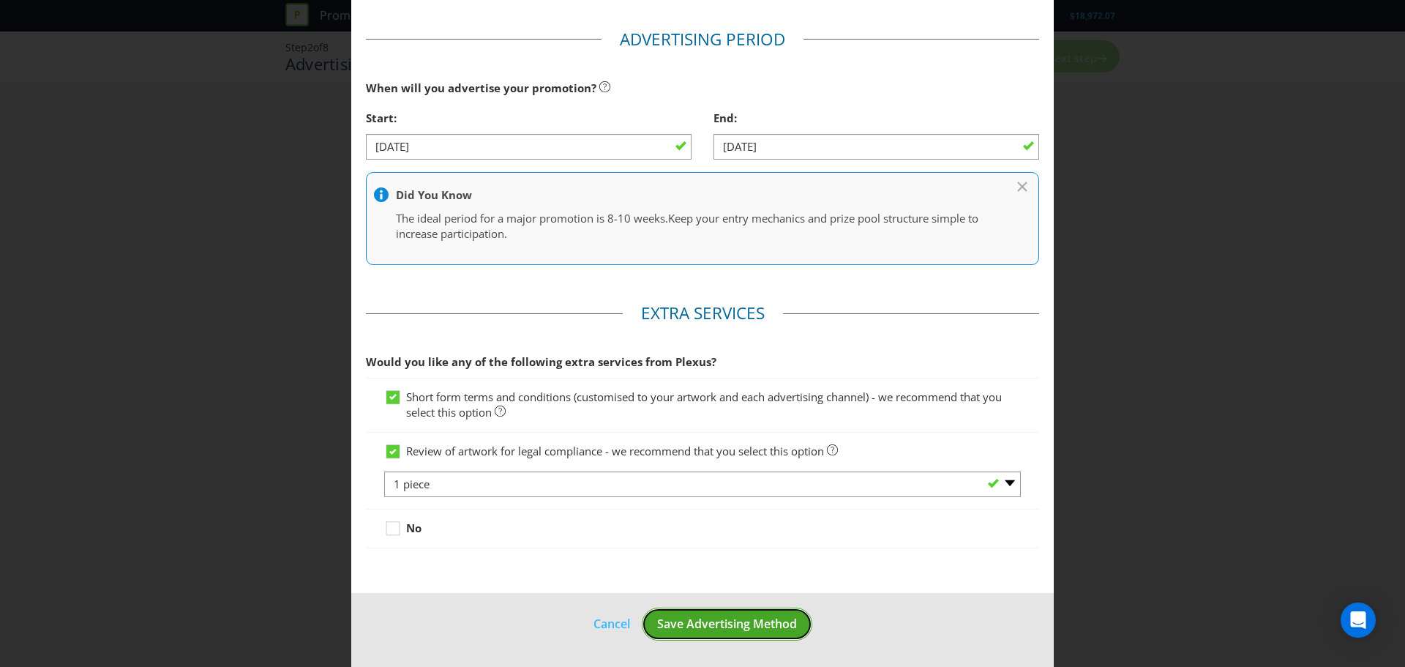
click at [719, 622] on span "Save Advertising Method" at bounding box center [727, 624] width 140 height 16
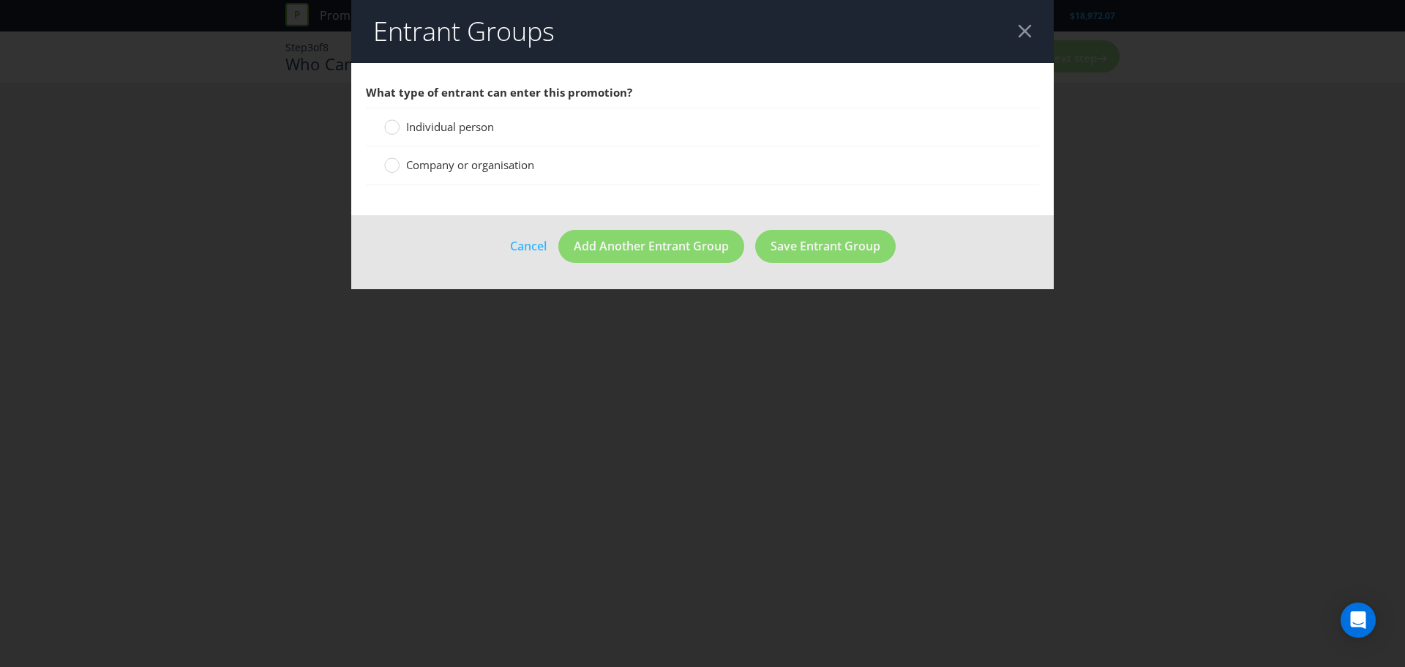
click at [459, 131] on span "Individual person" at bounding box center [450, 126] width 88 height 15
click at [0, 0] on input "Individual person" at bounding box center [0, 0] width 0 height 0
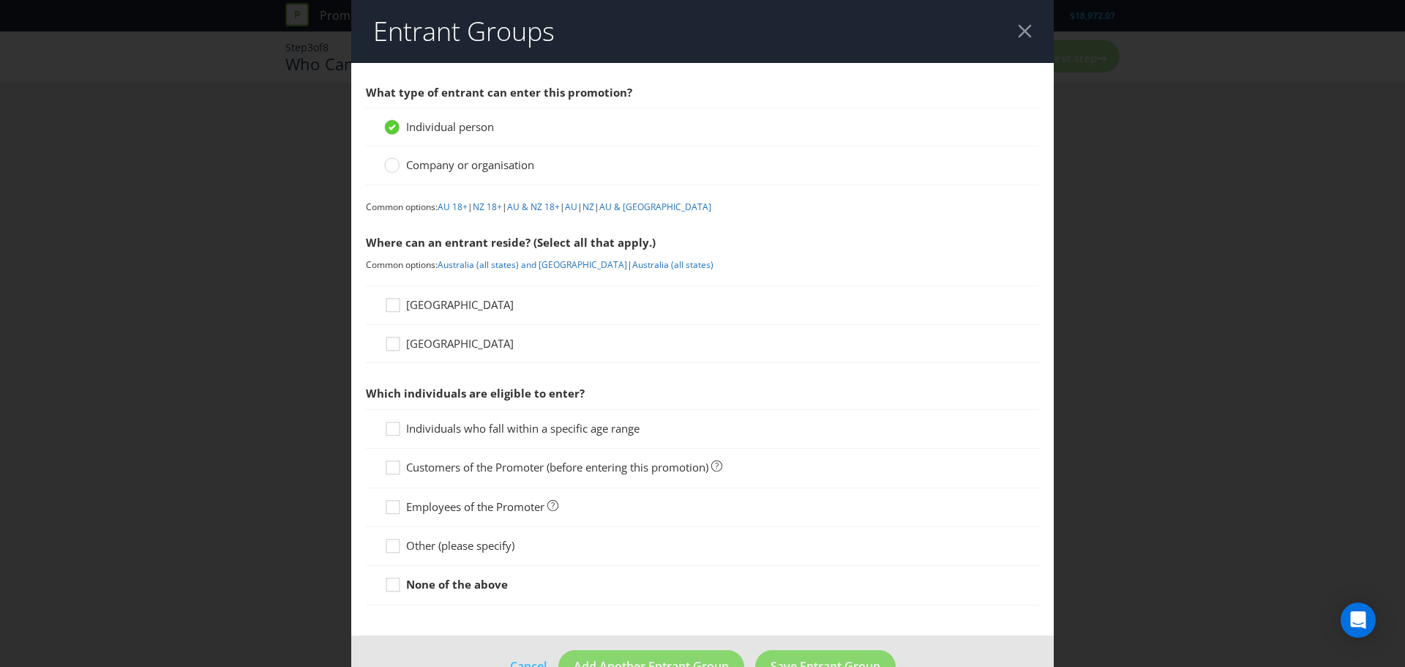
click at [531, 241] on div "Where can an entrant reside? (Select all that apply.)" at bounding box center [702, 243] width 673 height 30
click at [424, 313] on div "[GEOGRAPHIC_DATA]" at bounding box center [702, 304] width 673 height 39
click at [436, 307] on span "[GEOGRAPHIC_DATA]" at bounding box center [460, 304] width 108 height 15
click at [0, 0] on input "[GEOGRAPHIC_DATA]" at bounding box center [0, 0] width 0 height 0
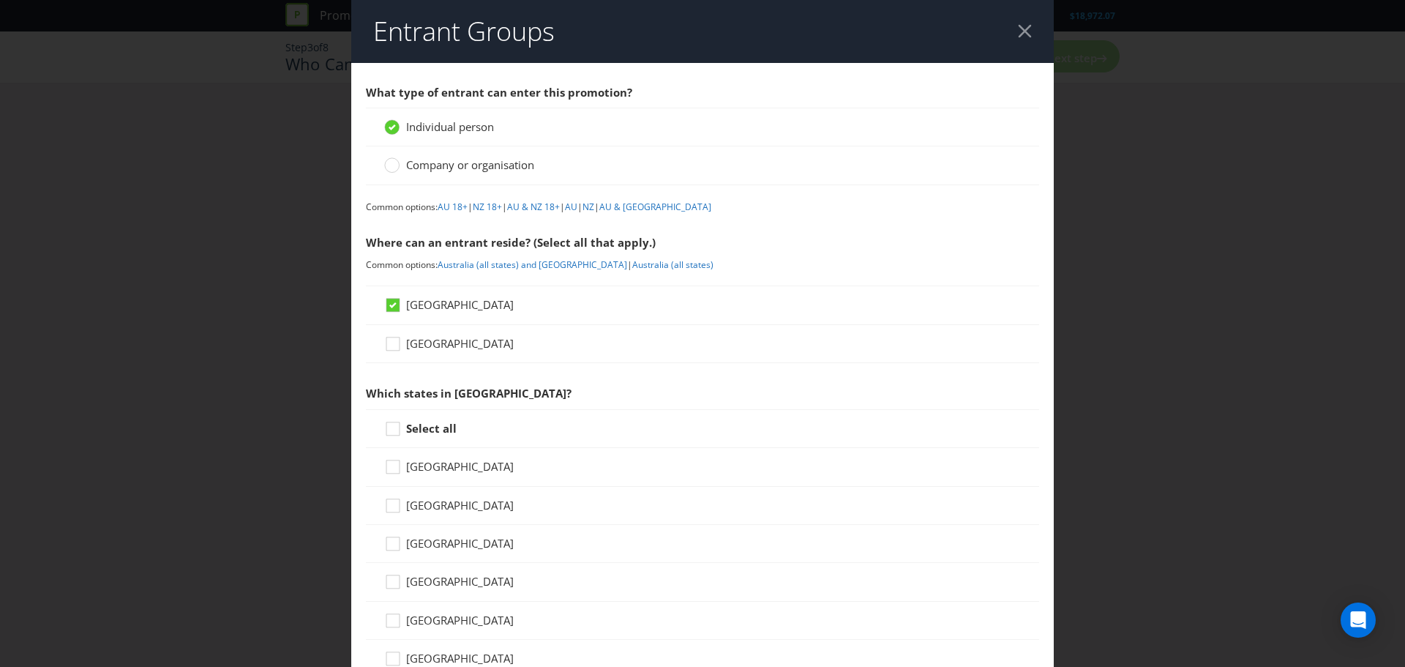
click at [408, 308] on span "[GEOGRAPHIC_DATA]" at bounding box center [460, 304] width 108 height 15
click at [0, 0] on input "[GEOGRAPHIC_DATA]" at bounding box center [0, 0] width 0 height 0
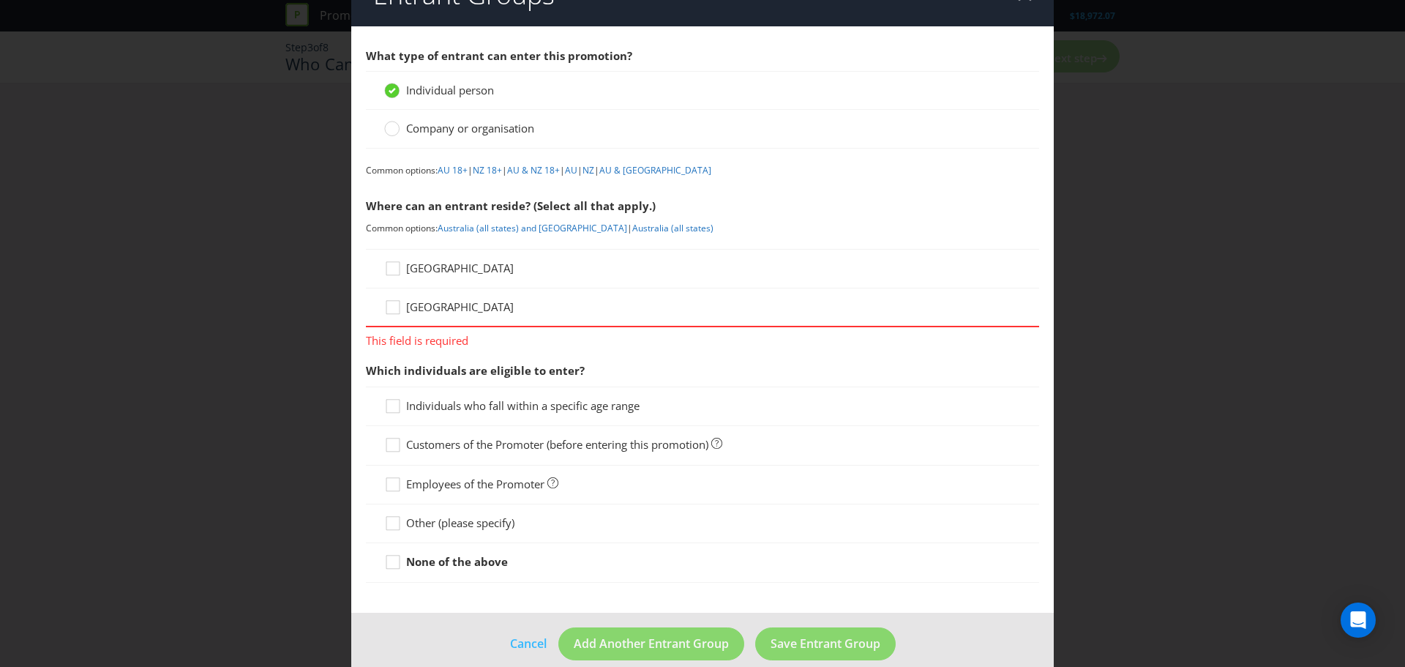
scroll to position [56, 0]
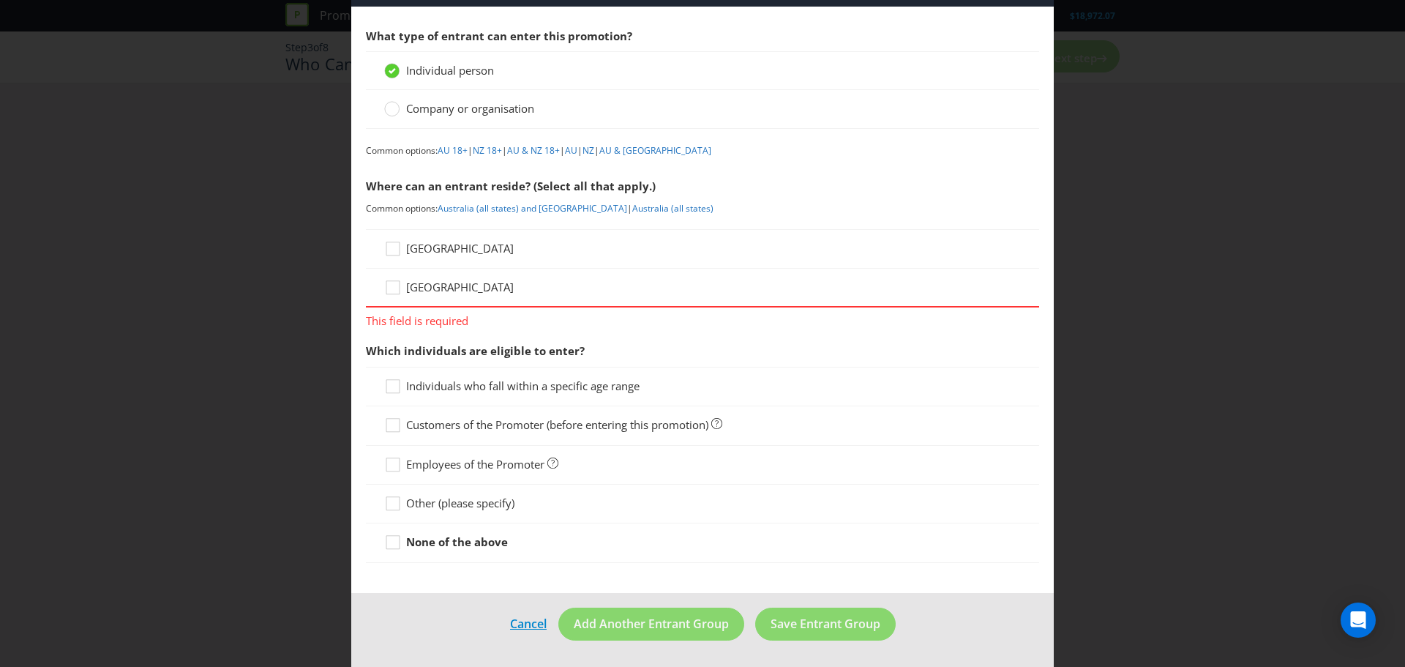
click at [528, 624] on link "Cancel" at bounding box center [528, 624] width 38 height 18
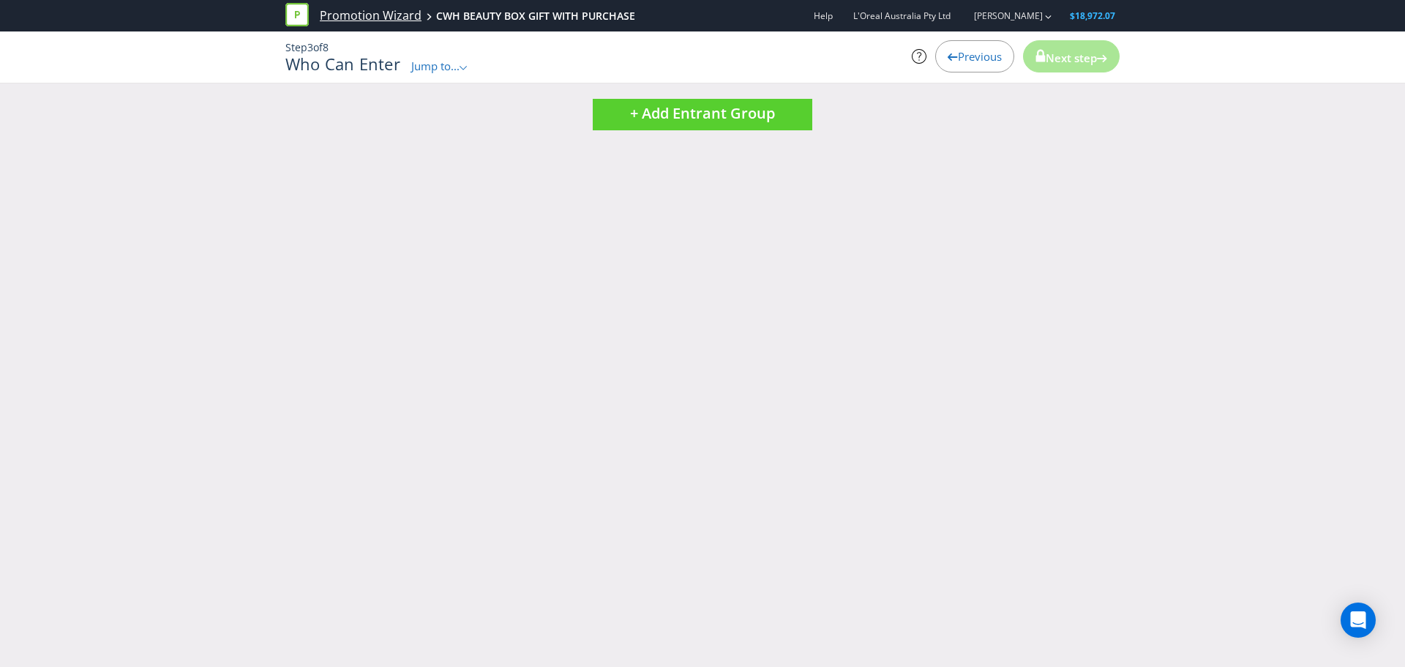
click at [375, 9] on link "Promotion Wizard" at bounding box center [371, 15] width 102 height 17
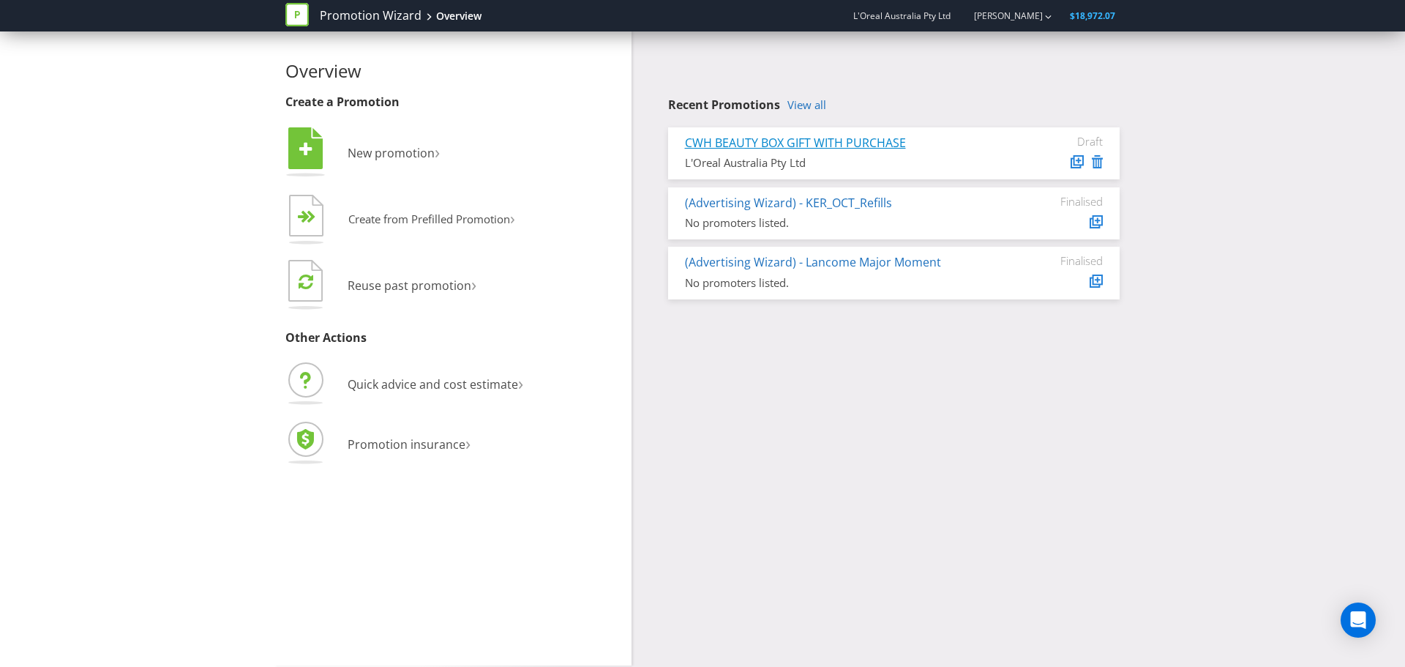
click at [839, 138] on link "CWH BEAUTY BOX GIFT WITH PURCHASE" at bounding box center [795, 143] width 221 height 16
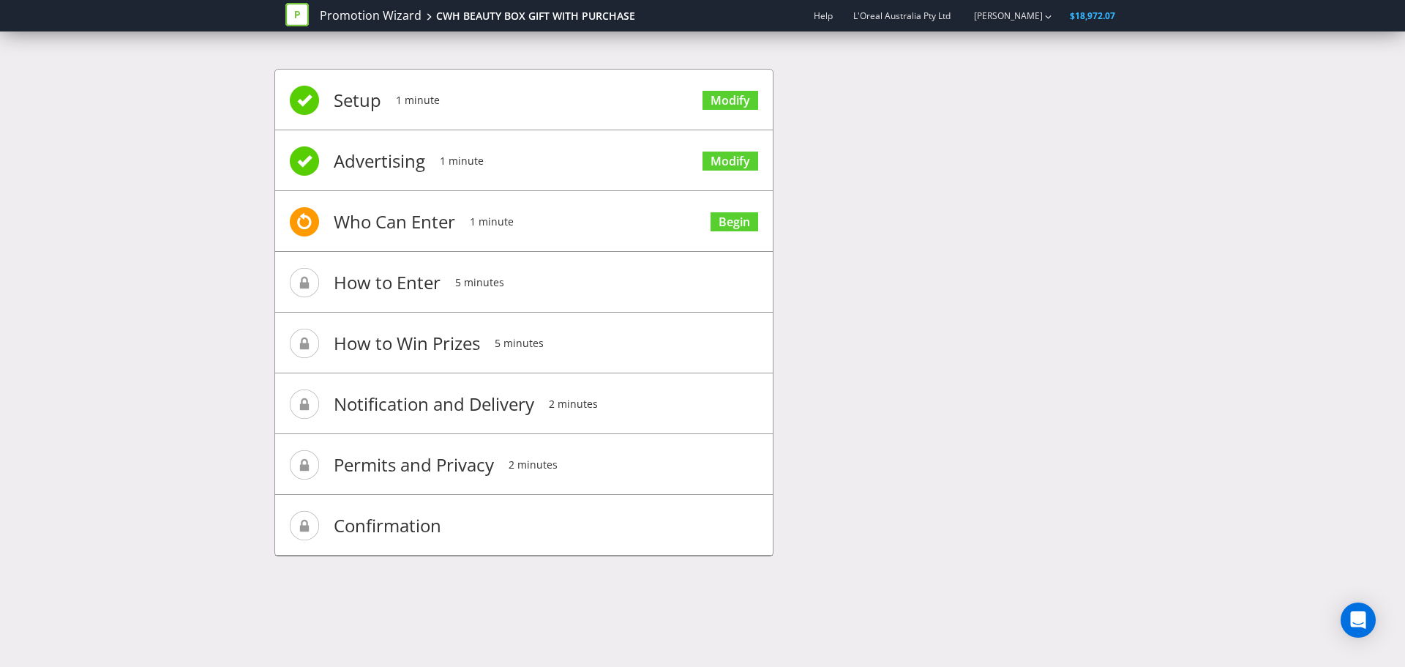
click at [434, 222] on span "Who Can Enter" at bounding box center [394, 221] width 121 height 59
click at [451, 344] on span "How to Win Prizes" at bounding box center [407, 343] width 146 height 59
click at [568, 16] on div "CWH BEAUTY BOX GIFT WITH PURCHASE" at bounding box center [535, 16] width 199 height 15
click at [389, 15] on link "Promotion Wizard" at bounding box center [371, 15] width 102 height 17
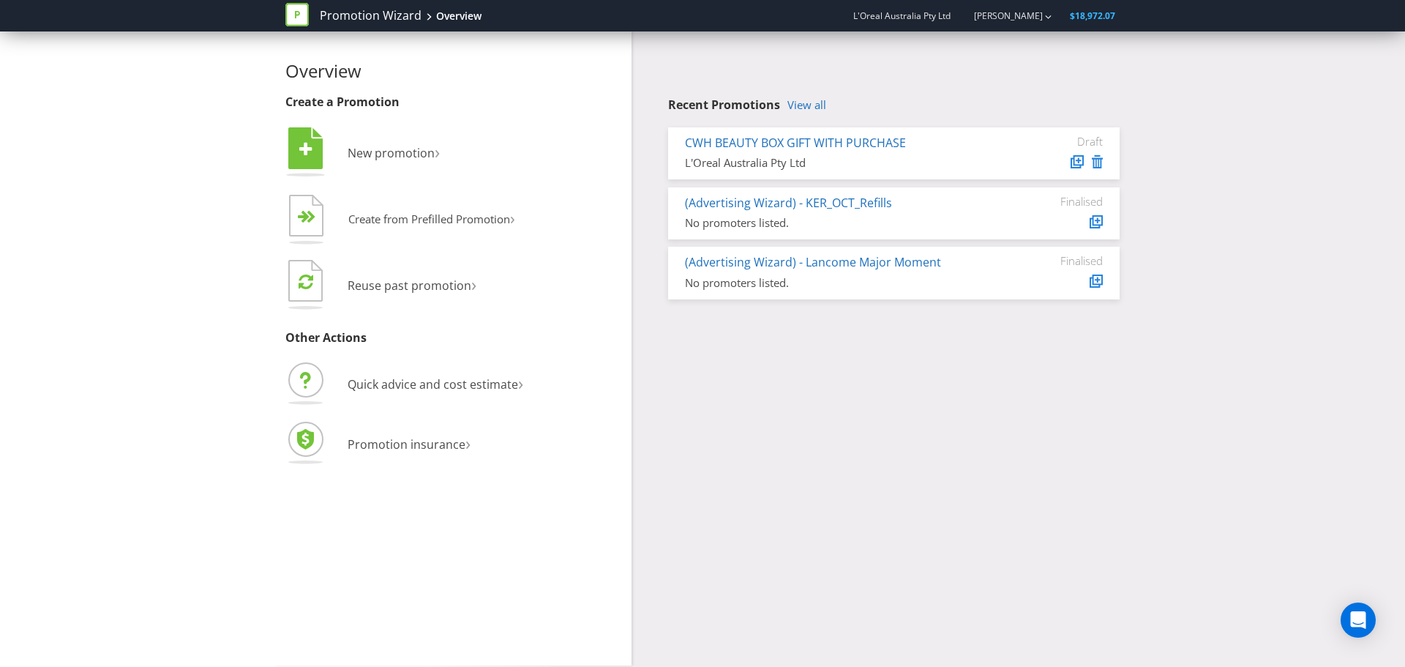
click at [301, 9] on icon at bounding box center [296, 14] width 23 height 23
click at [302, 5] on icon at bounding box center [296, 14] width 23 height 23
click at [381, 14] on link "Promotion Wizard" at bounding box center [371, 15] width 102 height 17
click at [950, 458] on div "Overview Create a Promotion  New promotion ›   Create from Prefilled Promoti…" at bounding box center [702, 348] width 856 height 634
click at [939, 517] on div "Overview Create a Promotion  New promotion ›   Create from Prefilled Promoti…" at bounding box center [702, 348] width 856 height 634
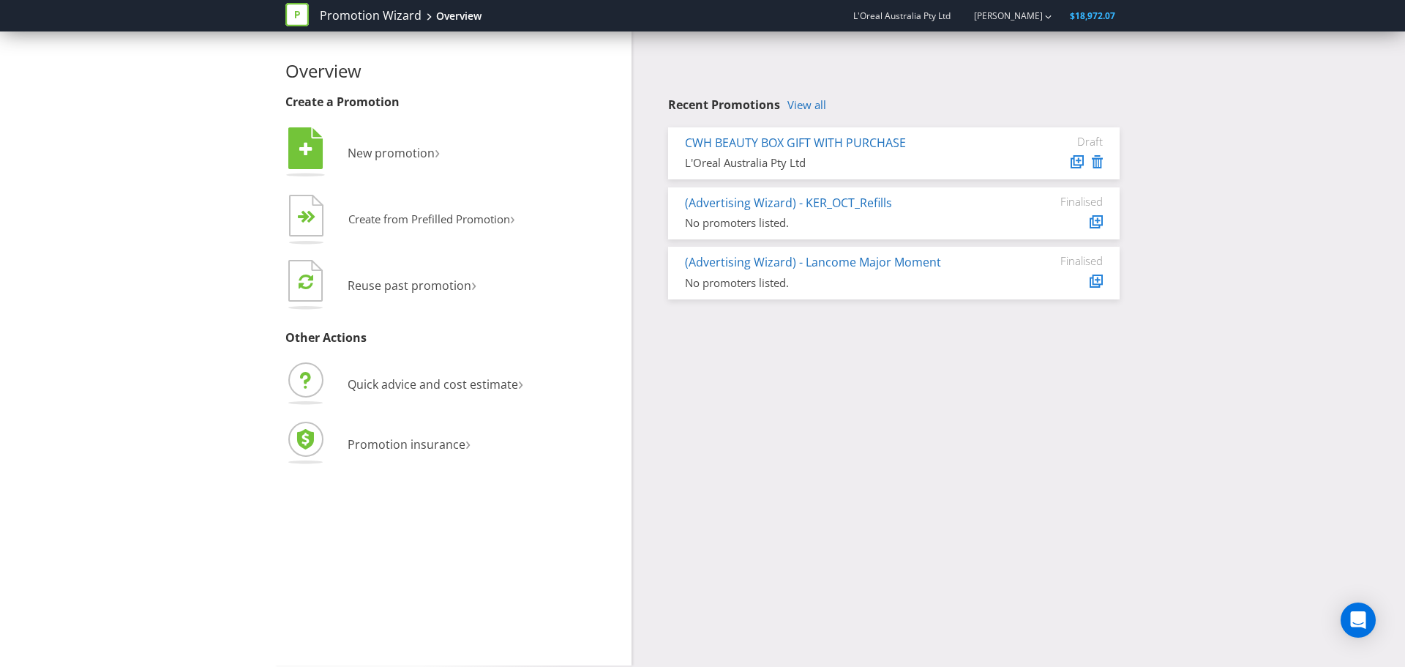
click at [297, 18] on icon at bounding box center [296, 14] width 23 height 23
